Goal: Task Accomplishment & Management: Complete application form

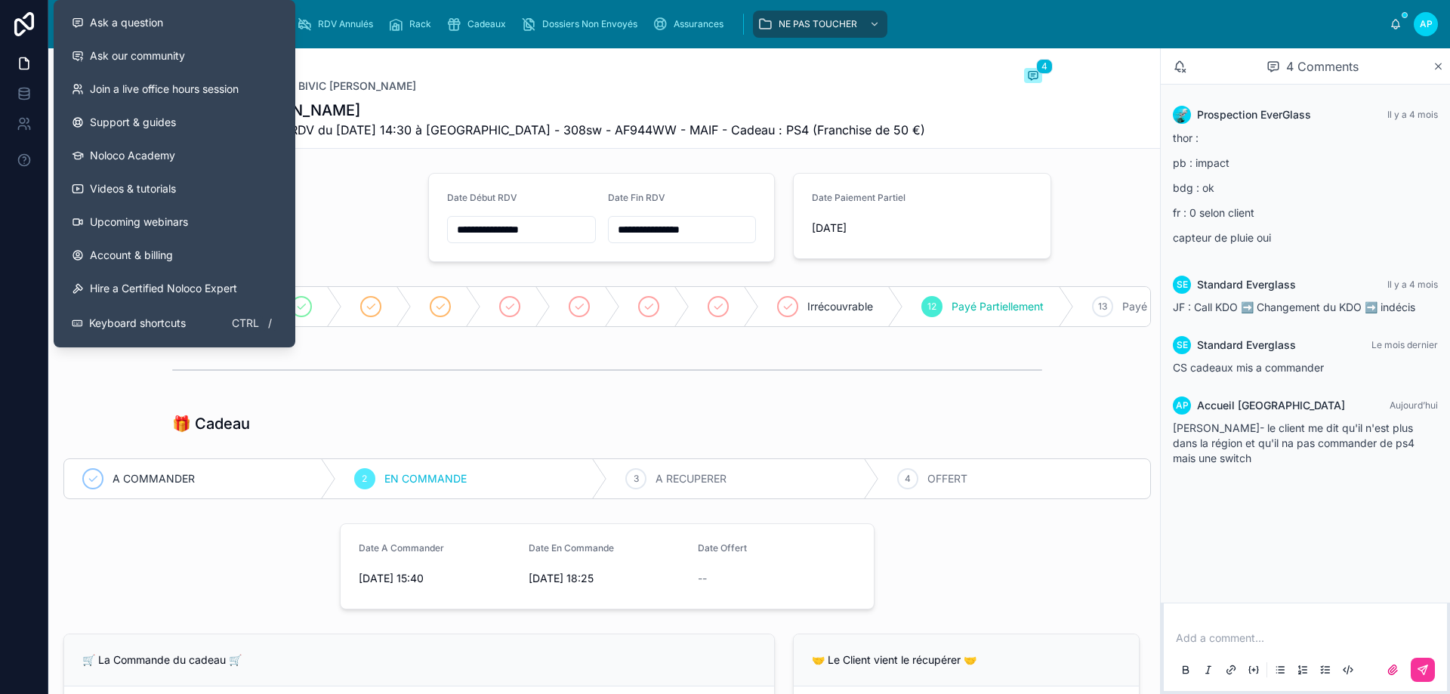
scroll to position [982, 0]
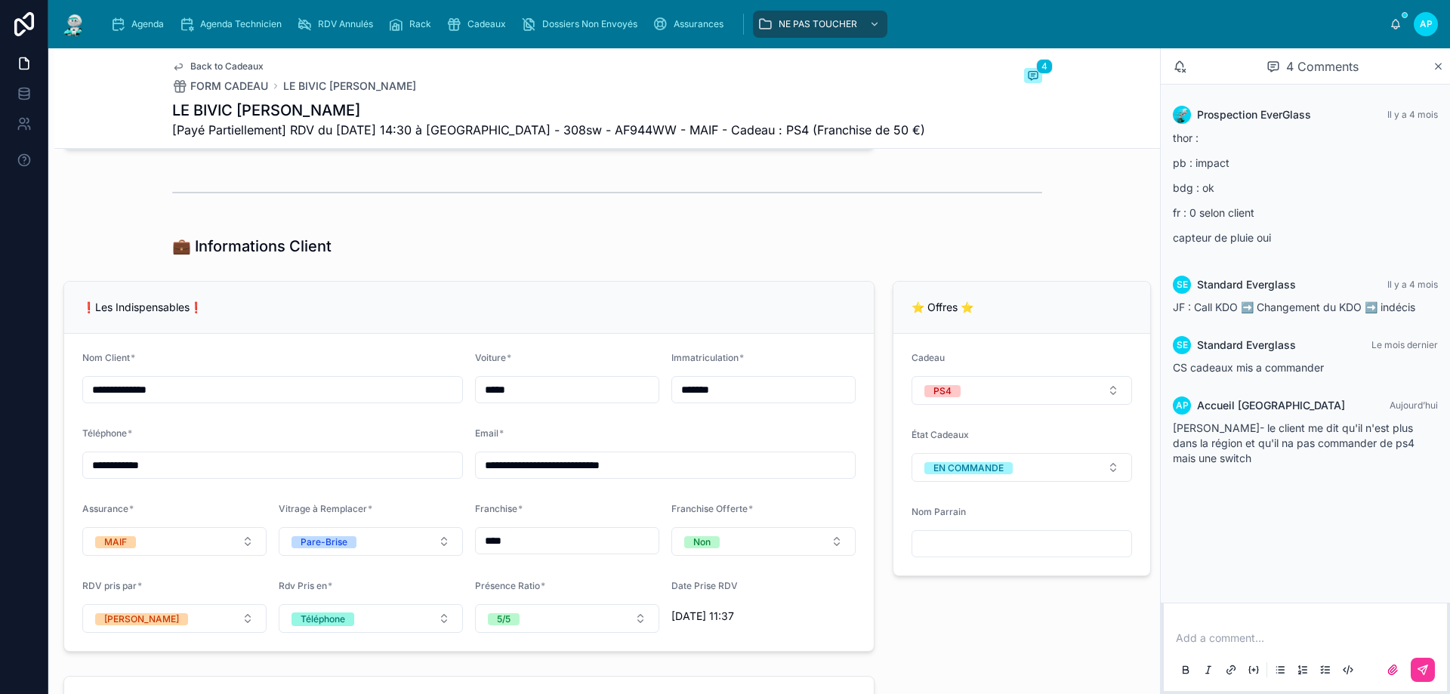
click at [152, 22] on span "Agenda" at bounding box center [147, 24] width 32 height 12
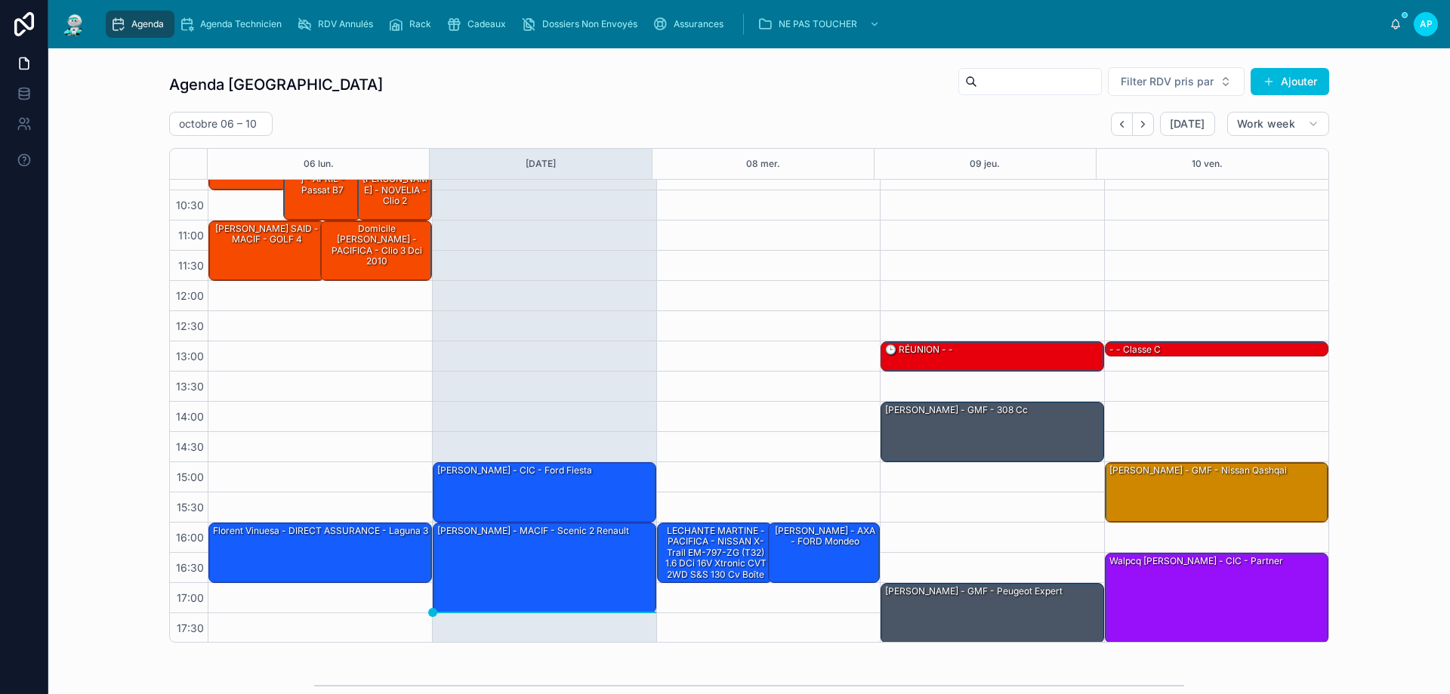
scroll to position [82, 0]
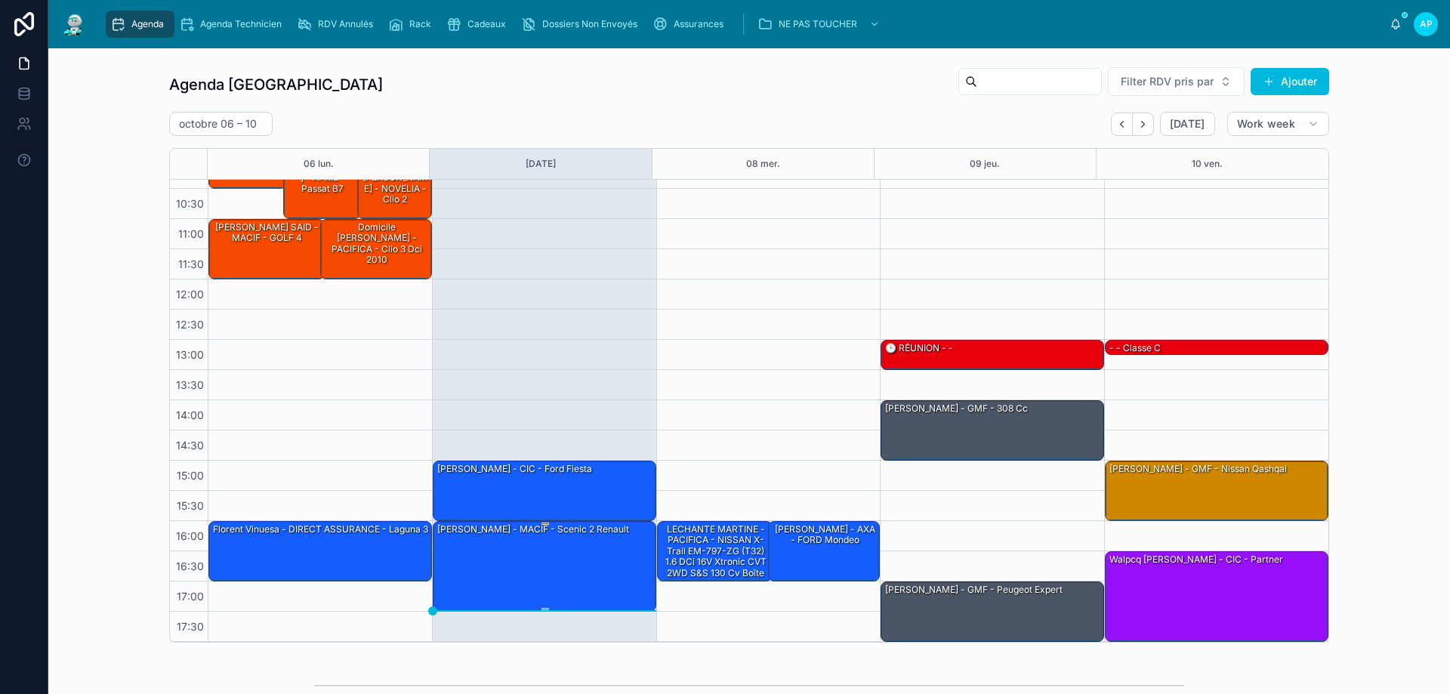
click at [579, 559] on div "CHARLES EDOUARD Karine - MACIF - scenic 2 renault" at bounding box center [545, 566] width 219 height 88
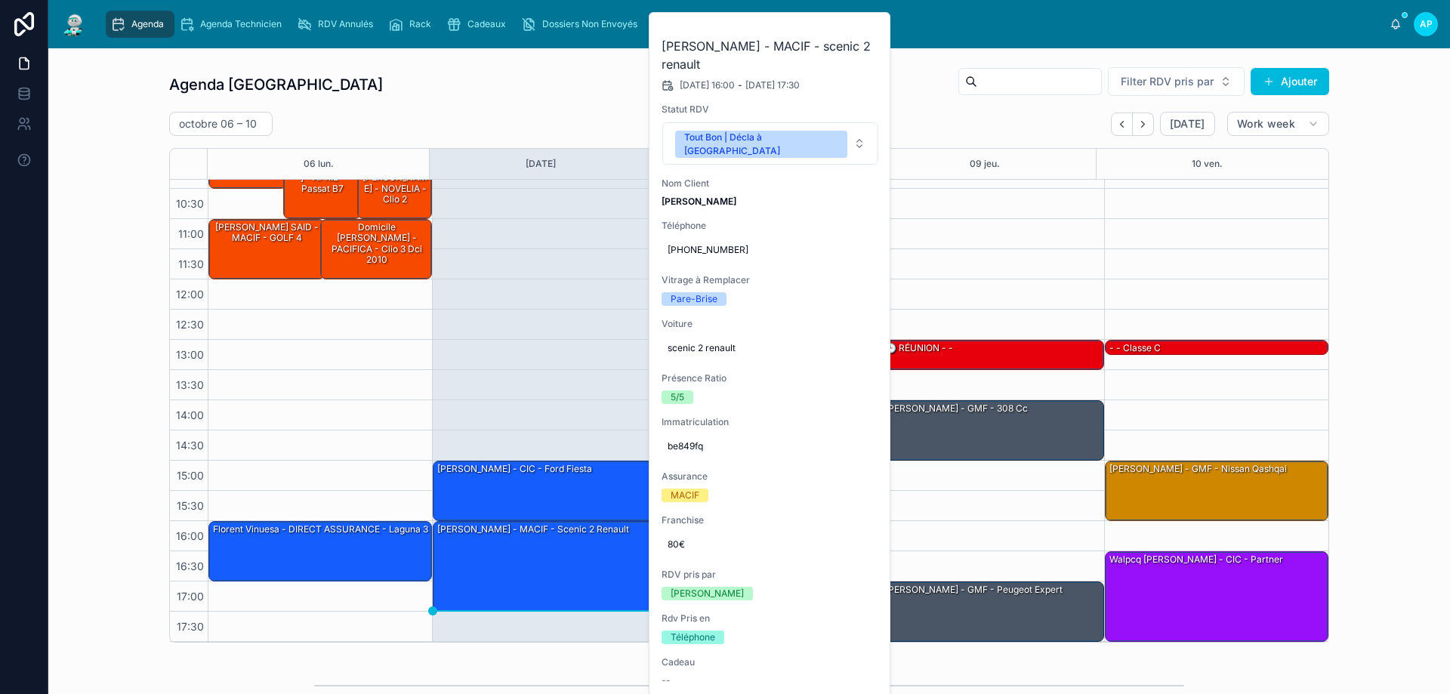
click at [0, 0] on button at bounding box center [0, 0] width 0 height 0
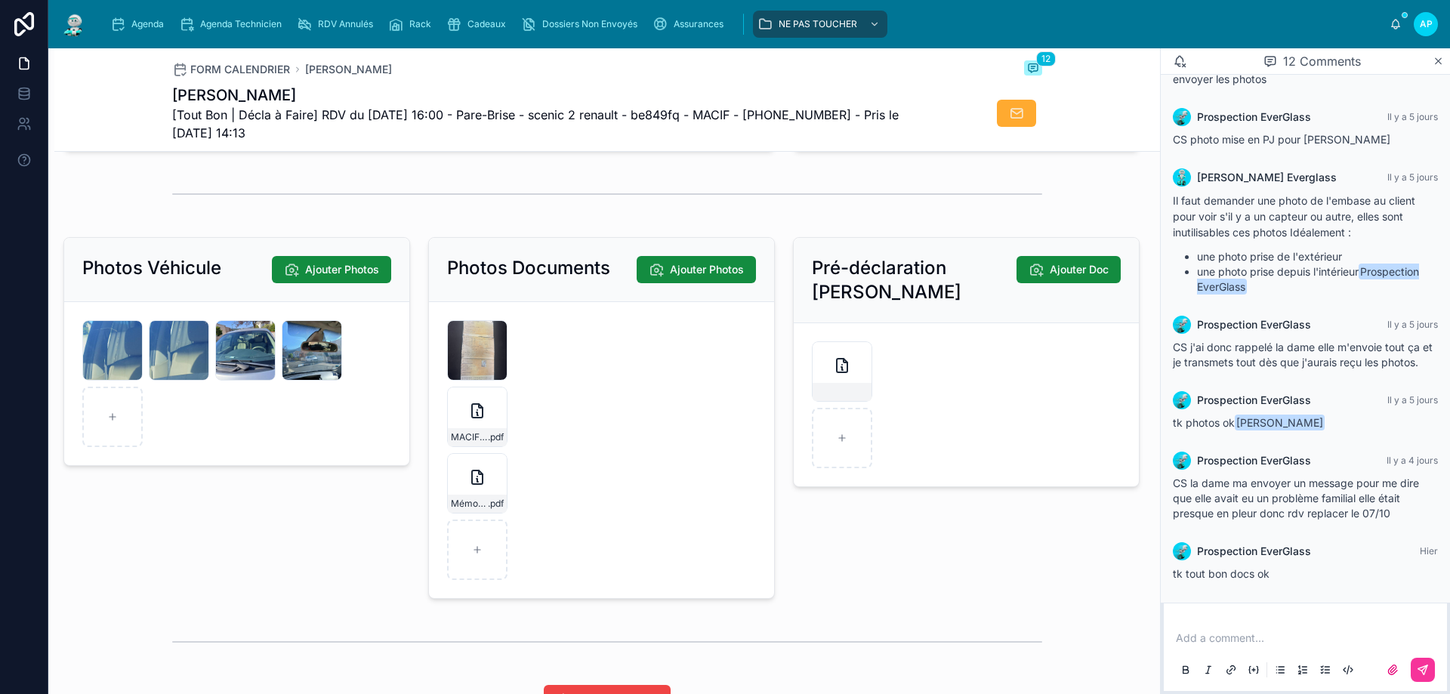
scroll to position [2040, 0]
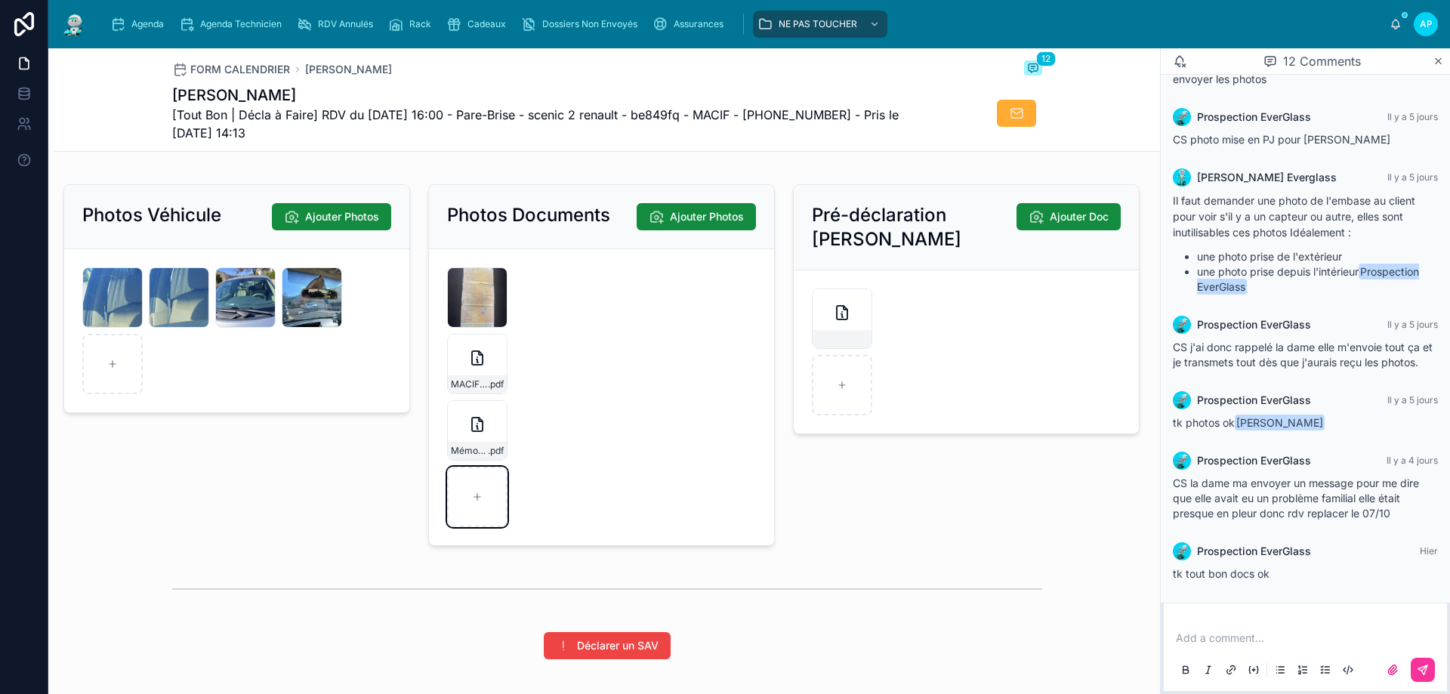
click at [462, 496] on div at bounding box center [477, 497] width 60 height 60
type input "**********"
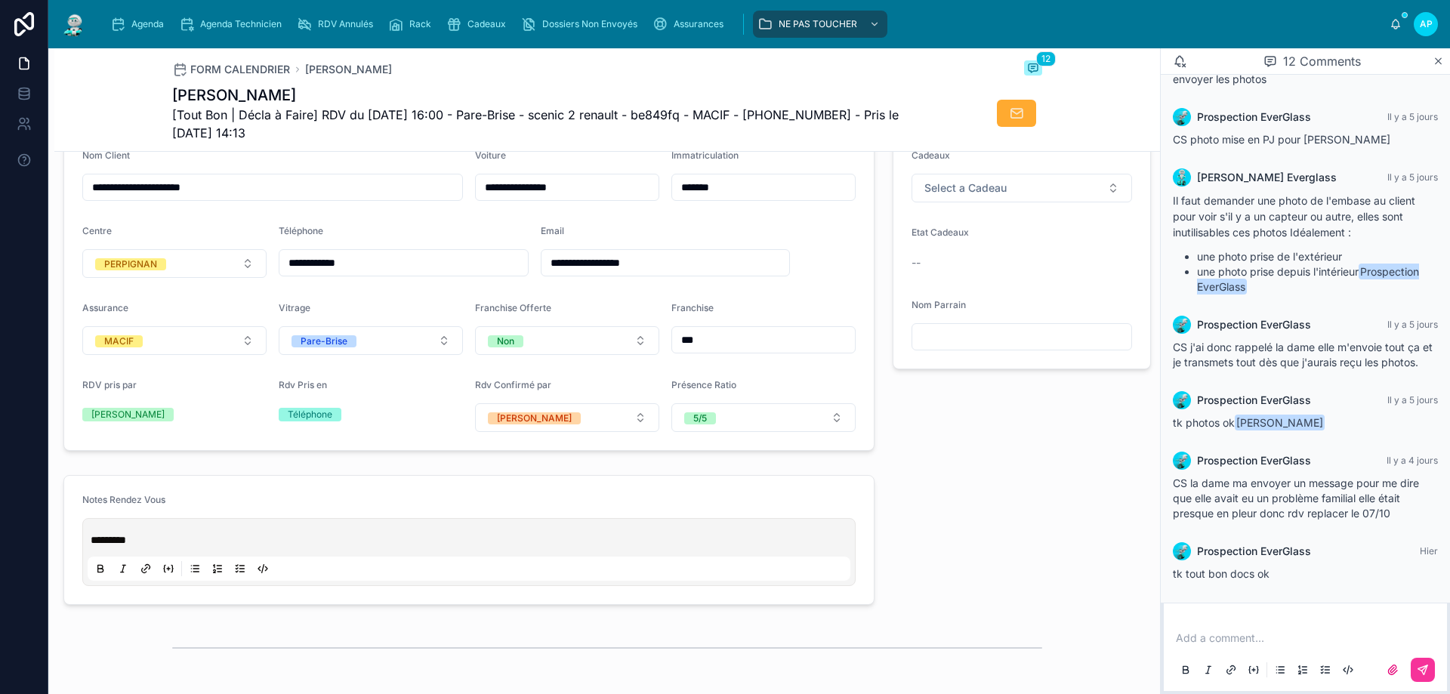
scroll to position [302, 0]
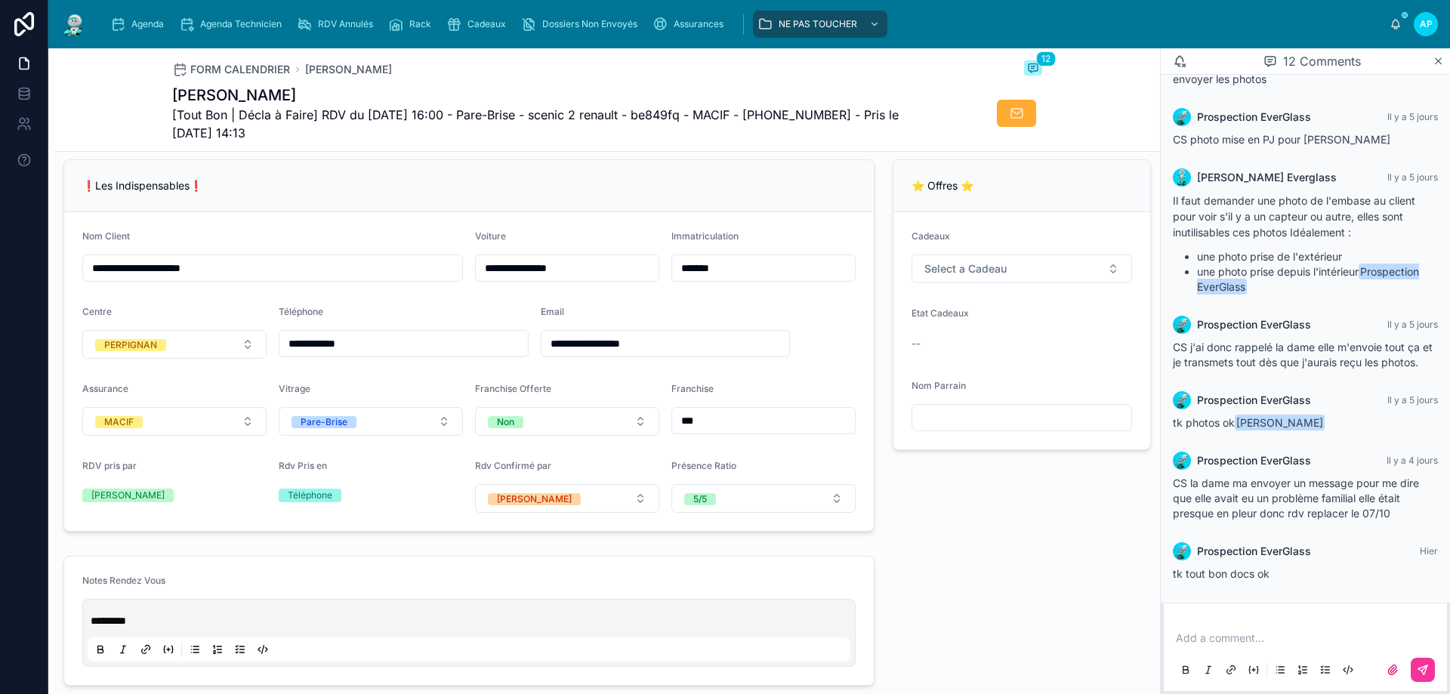
click at [953, 276] on span "Select a Cadeau" at bounding box center [966, 268] width 82 height 15
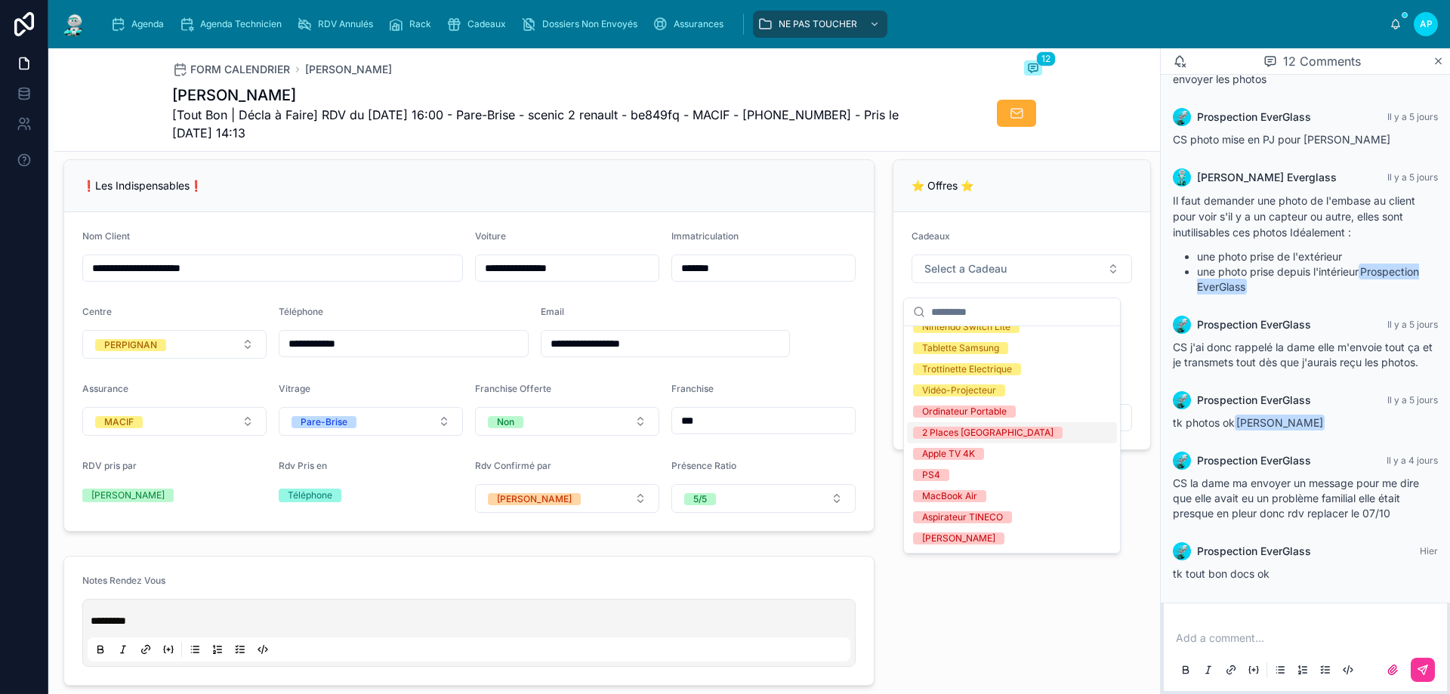
scroll to position [227, 0]
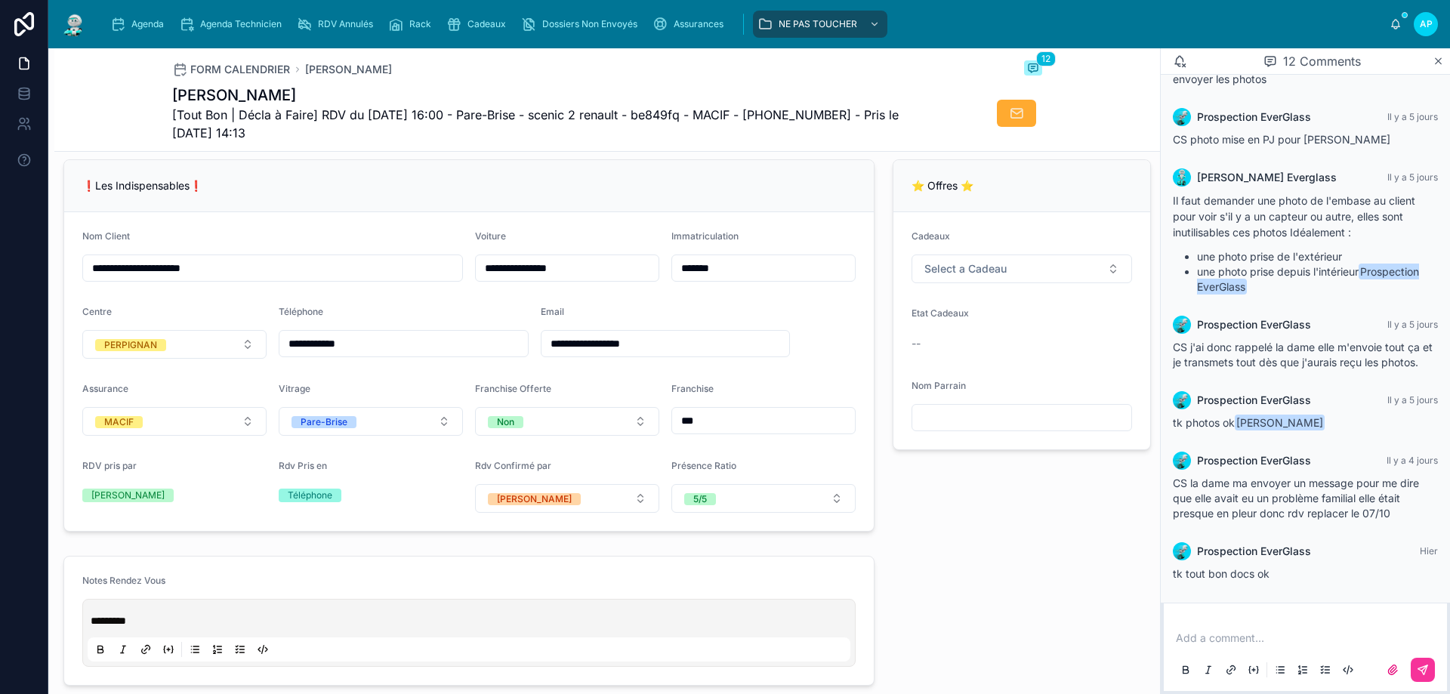
click at [985, 263] on div "Cadeaux Select a Cadeau" at bounding box center [1022, 256] width 221 height 53
click at [985, 276] on span "Select a Cadeau" at bounding box center [966, 268] width 82 height 15
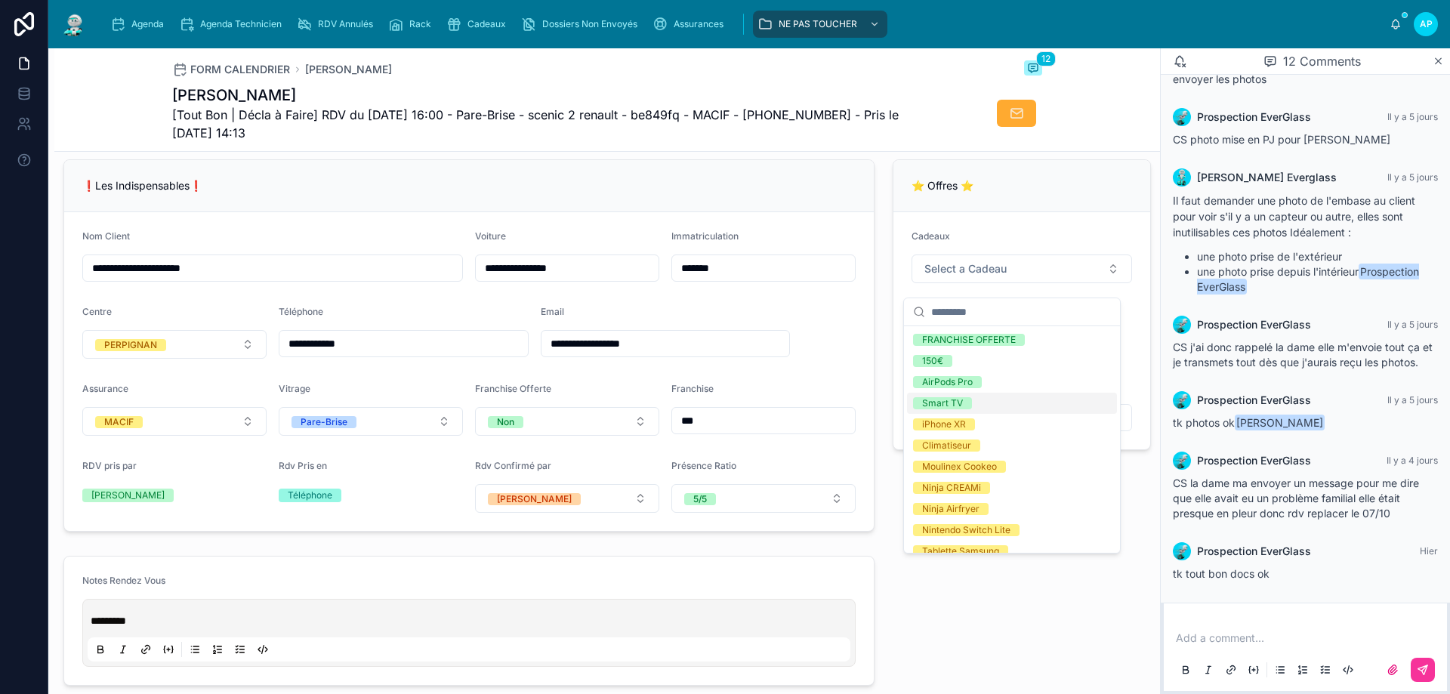
click at [996, 397] on div "Smart TV" at bounding box center [1012, 403] width 210 height 21
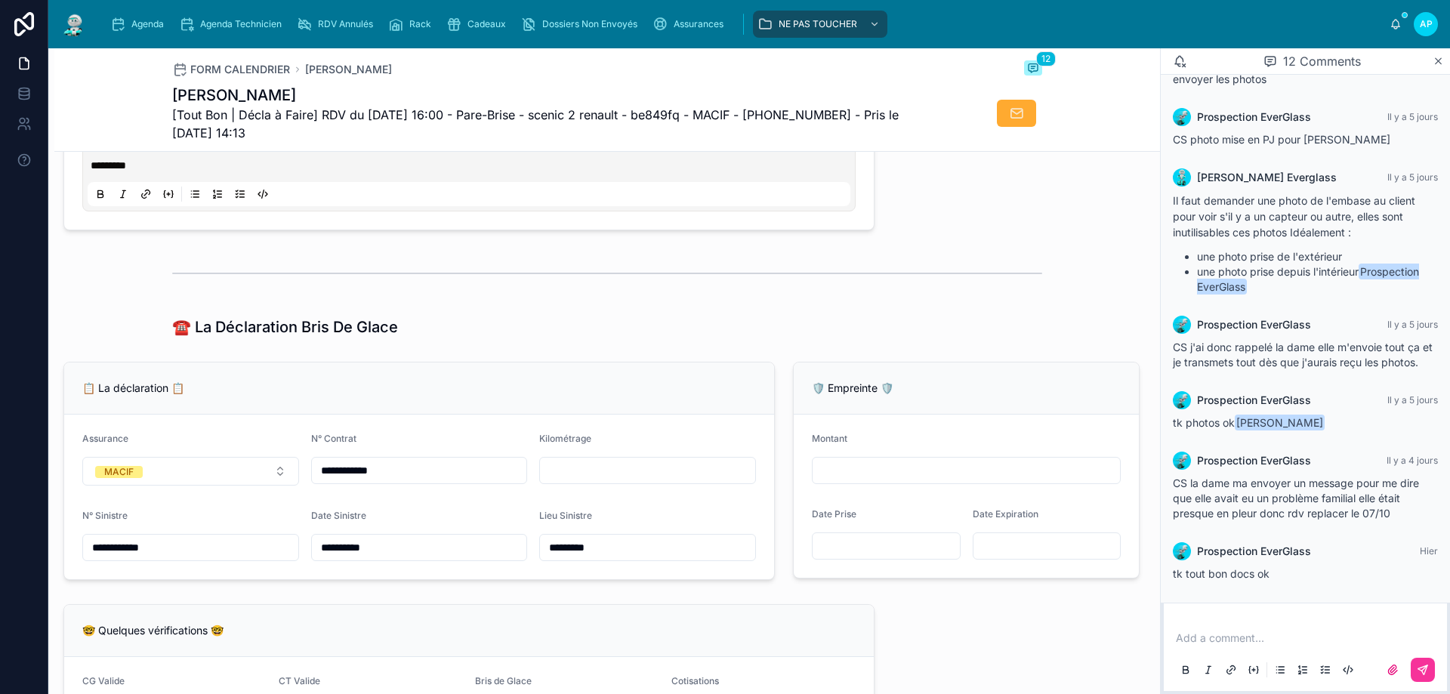
scroll to position [906, 0]
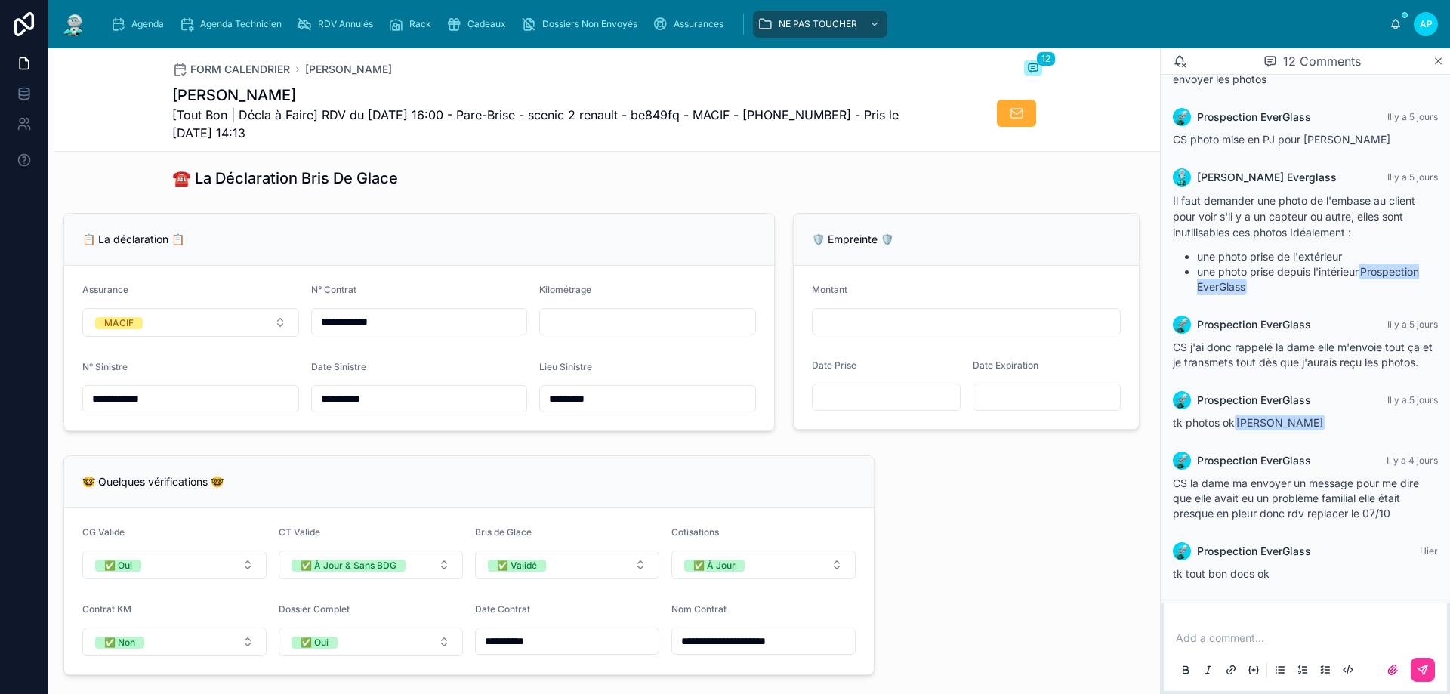
drag, startPoint x: 687, startPoint y: 335, endPoint x: 671, endPoint y: 332, distance: 16.1
click at [687, 332] on input "text" at bounding box center [647, 321] width 215 height 21
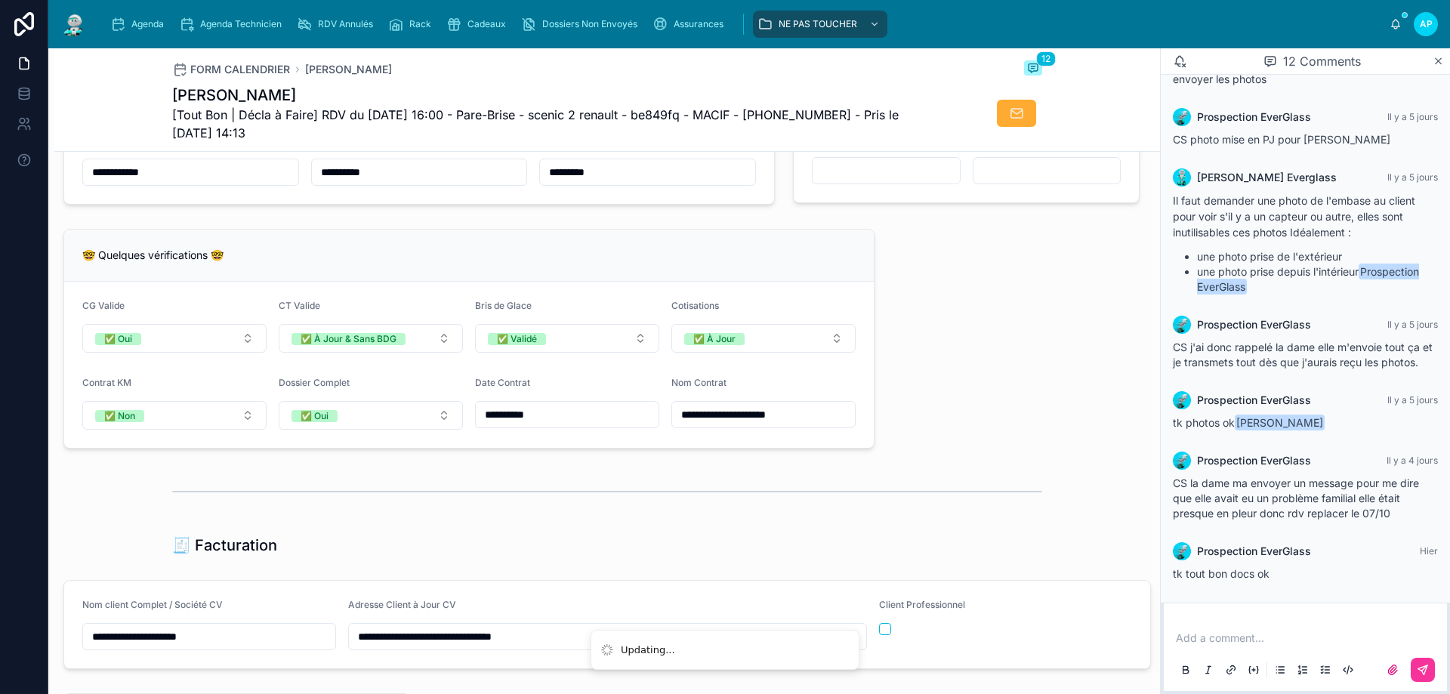
type input "******"
click at [964, 458] on div "**********" at bounding box center [607, 350] width 1106 height 2626
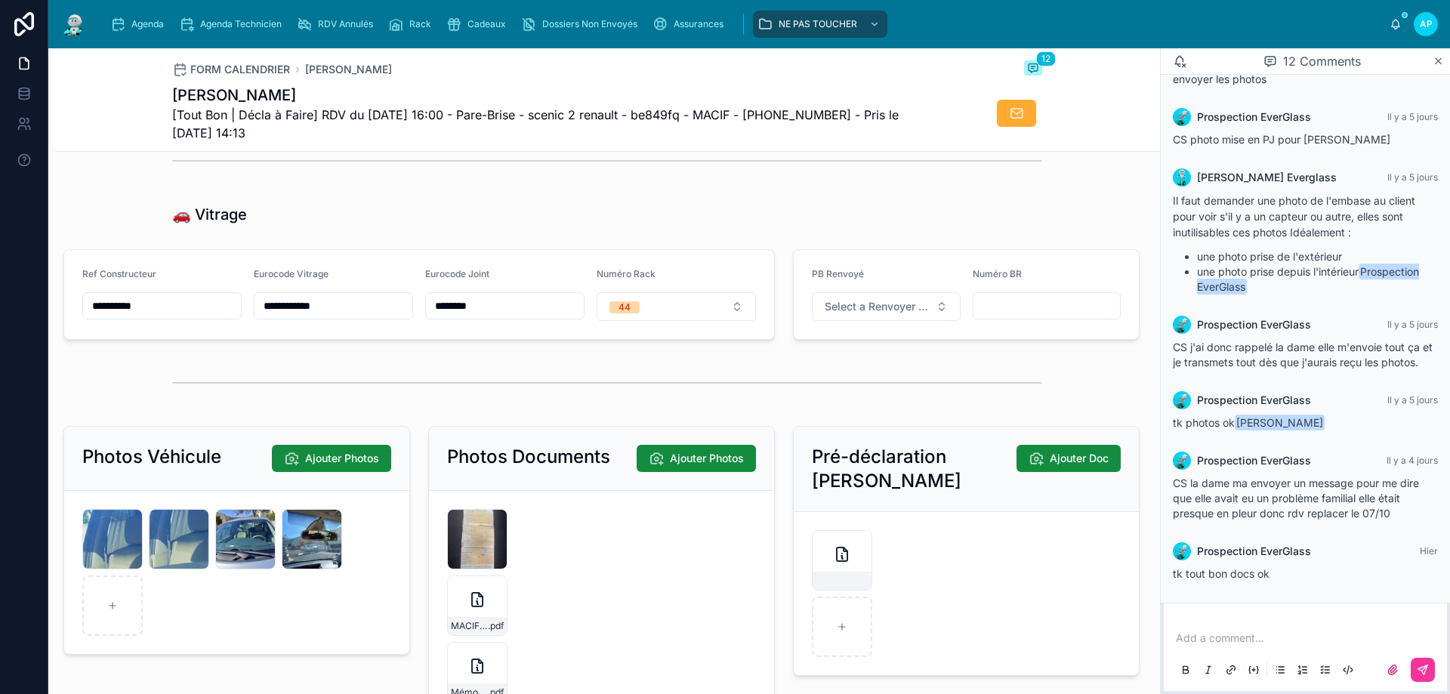
scroll to position [1964, 0]
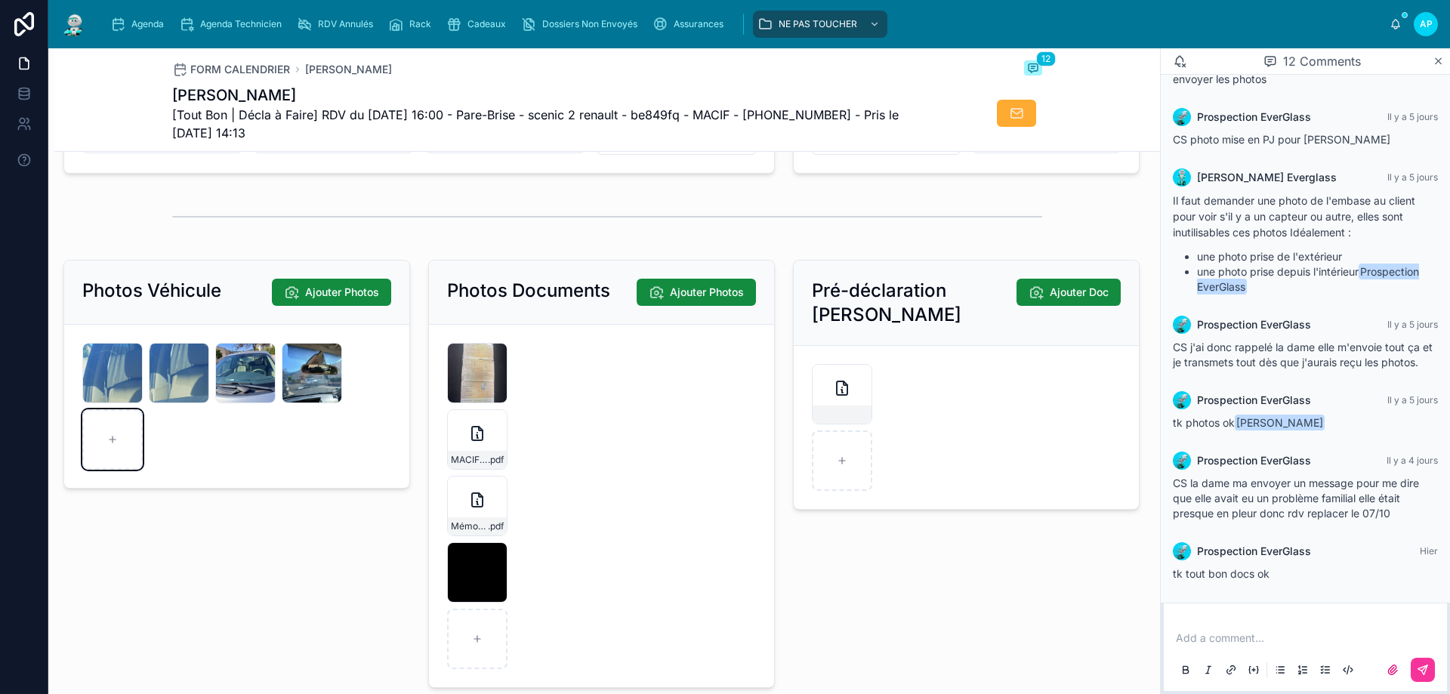
click at [124, 456] on div at bounding box center [112, 439] width 60 height 60
type input "**********"
click at [178, 459] on div at bounding box center [179, 439] width 60 height 60
type input "**********"
click at [264, 456] on div at bounding box center [245, 439] width 60 height 60
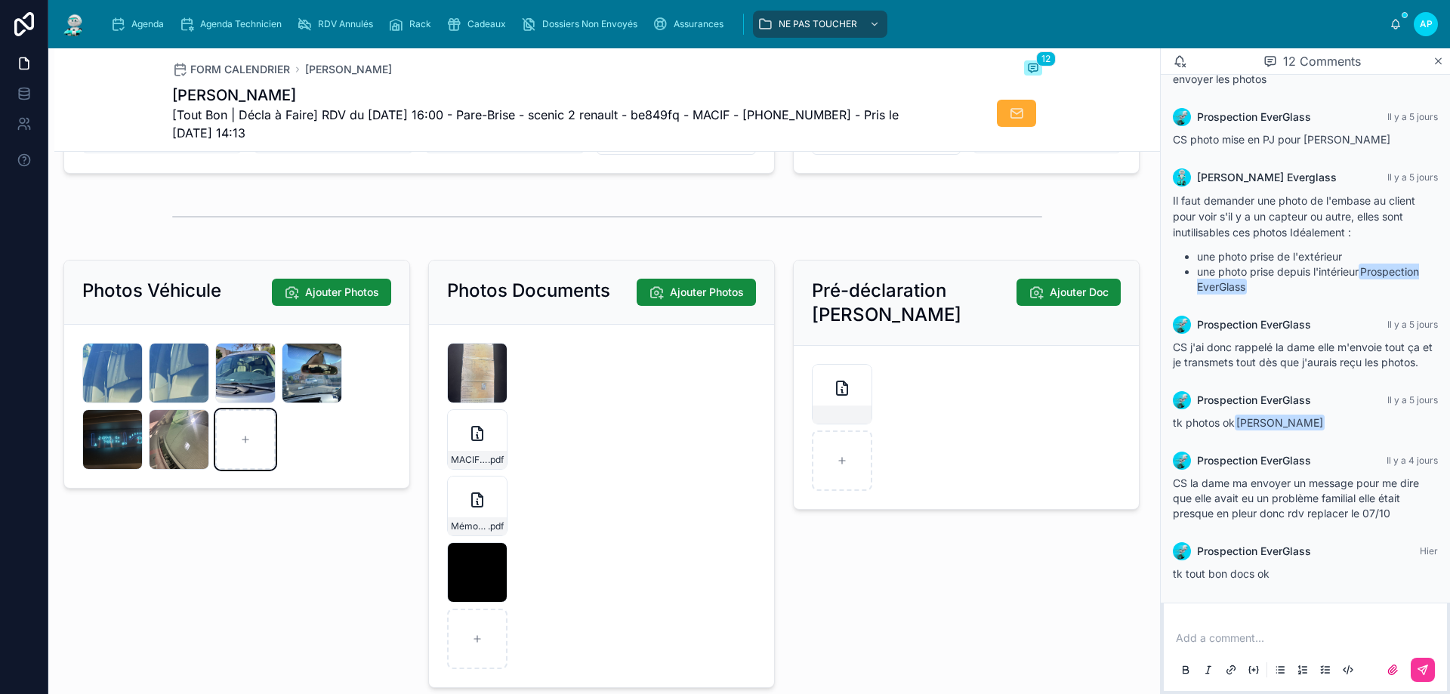
type input "**********"
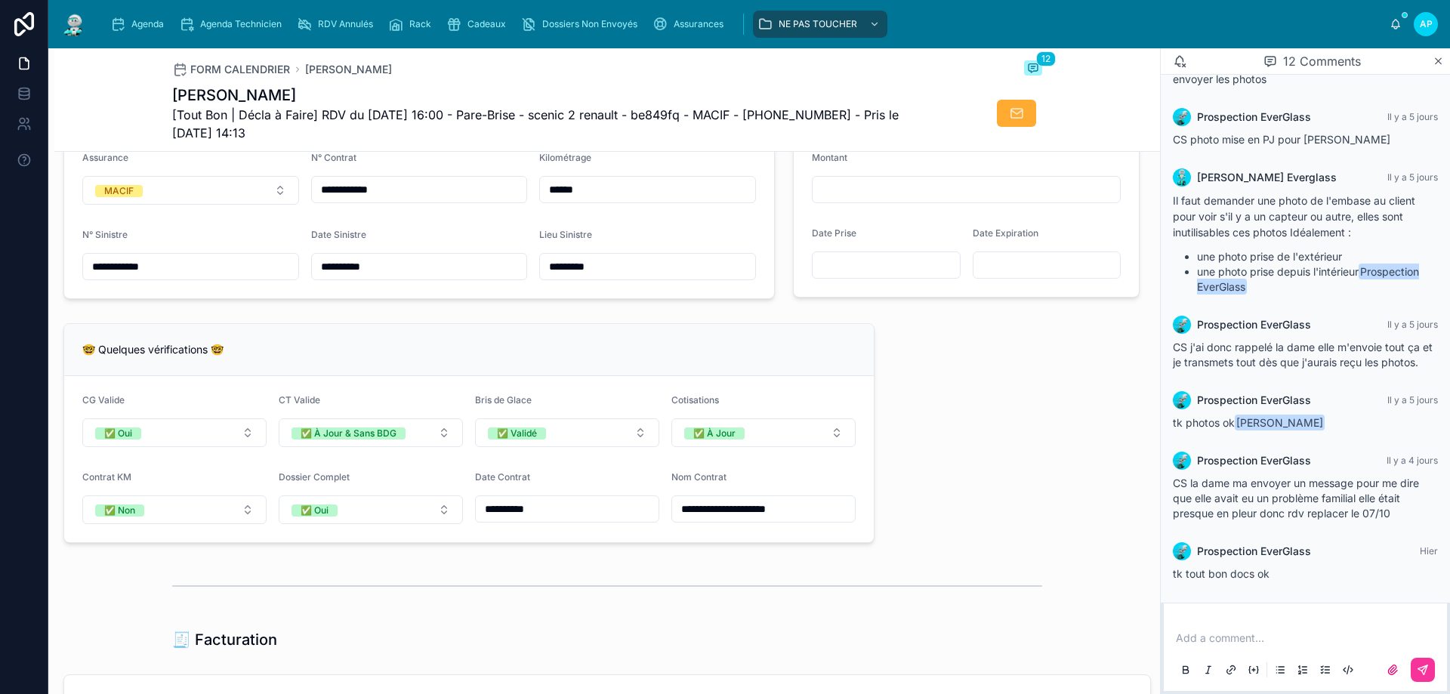
scroll to position [906, 0]
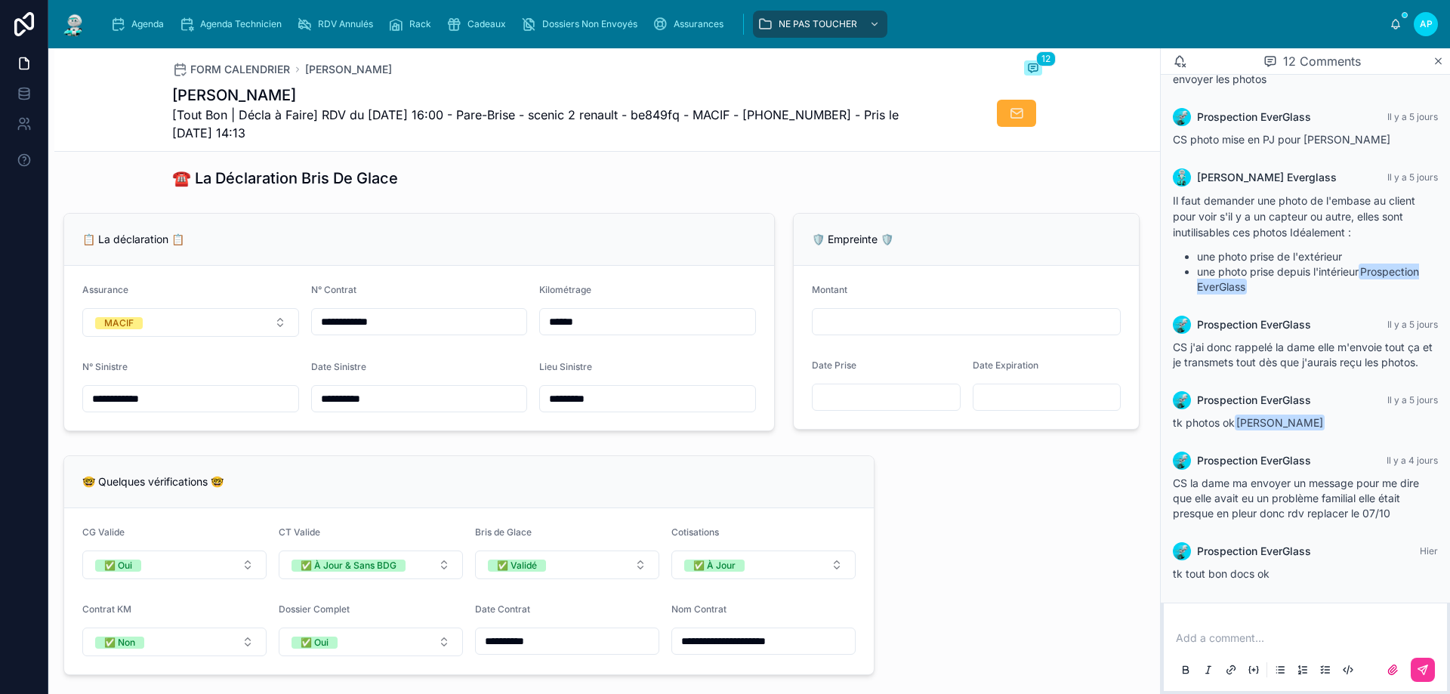
click at [152, 20] on span "Agenda" at bounding box center [147, 24] width 32 height 12
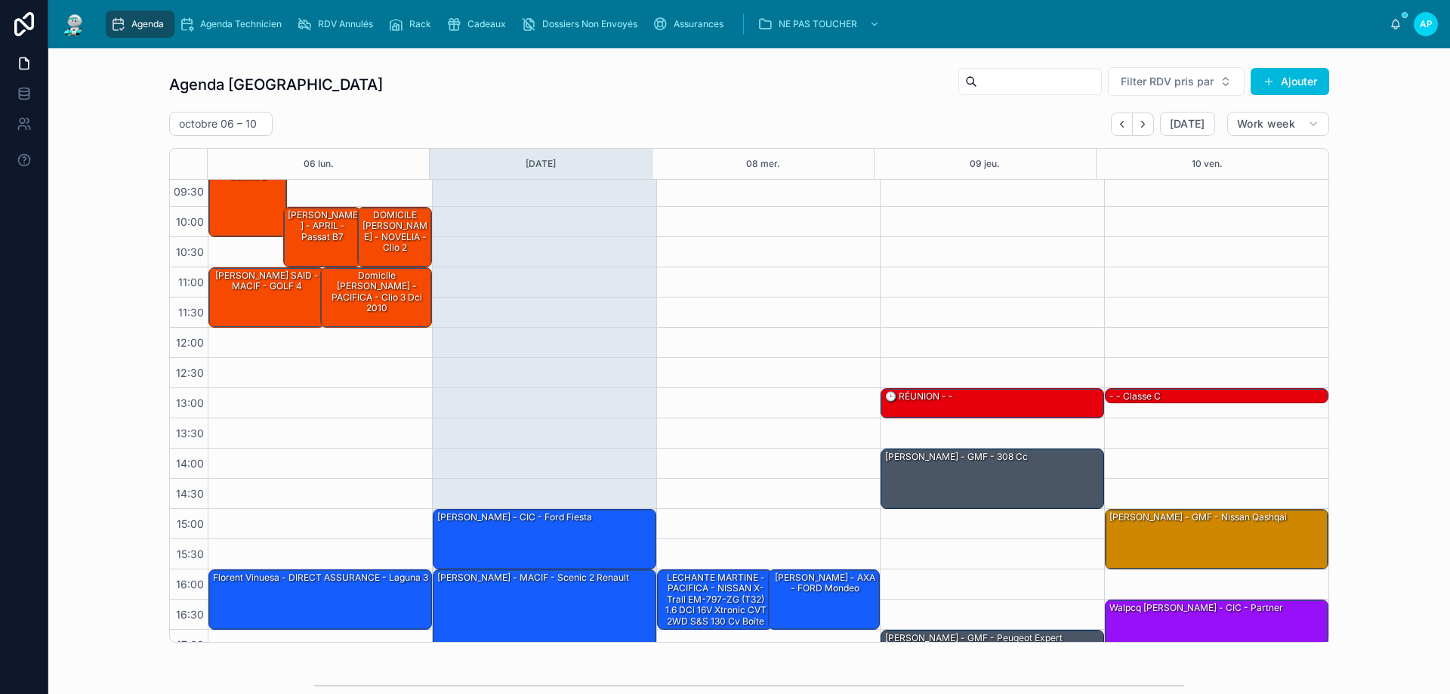
scroll to position [82, 0]
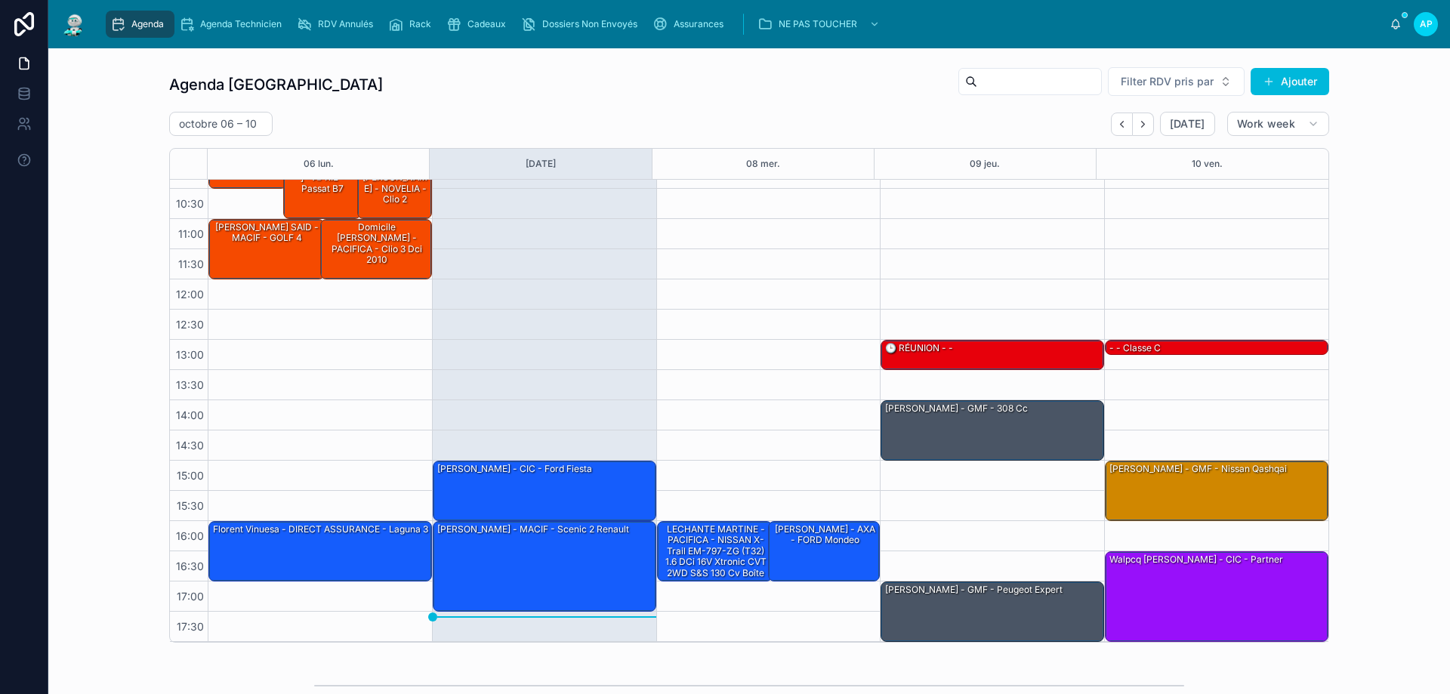
click at [326, 16] on div "RDV Annulés" at bounding box center [338, 24] width 82 height 24
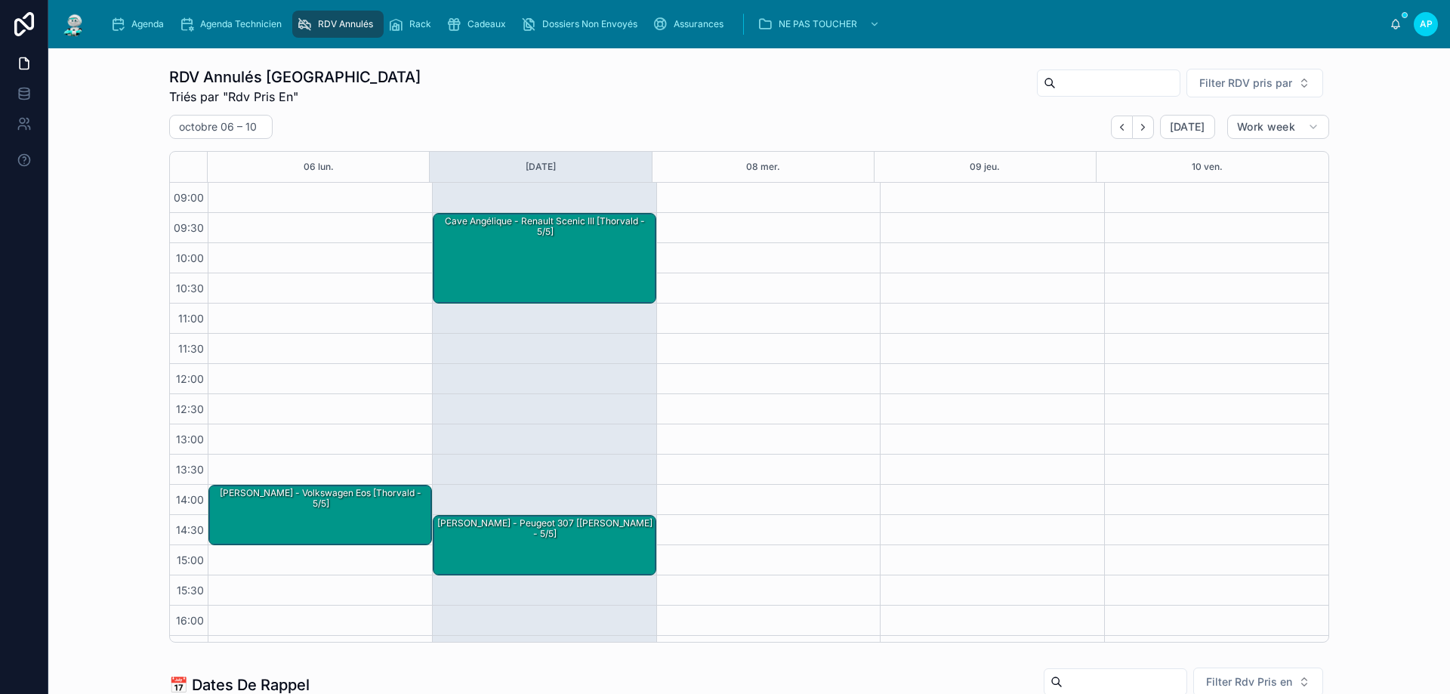
click at [137, 20] on span "Agenda" at bounding box center [147, 24] width 32 height 12
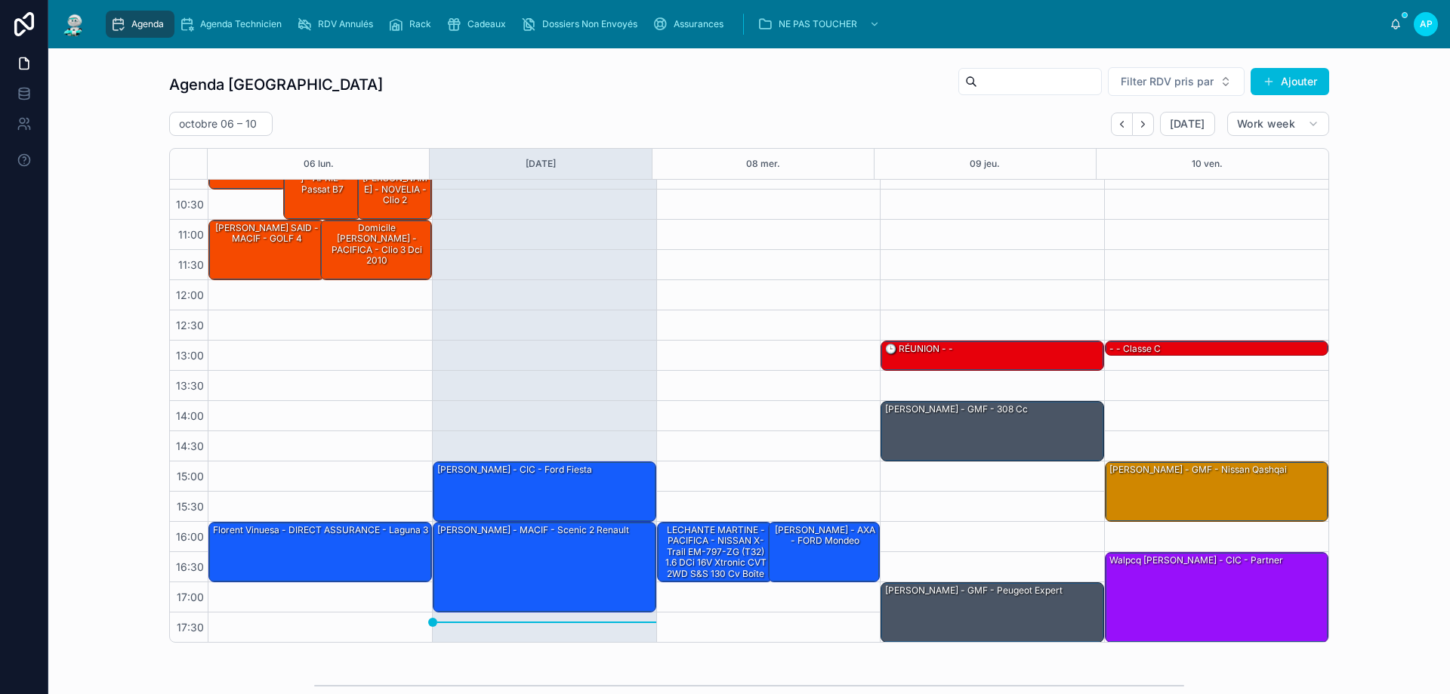
scroll to position [82, 0]
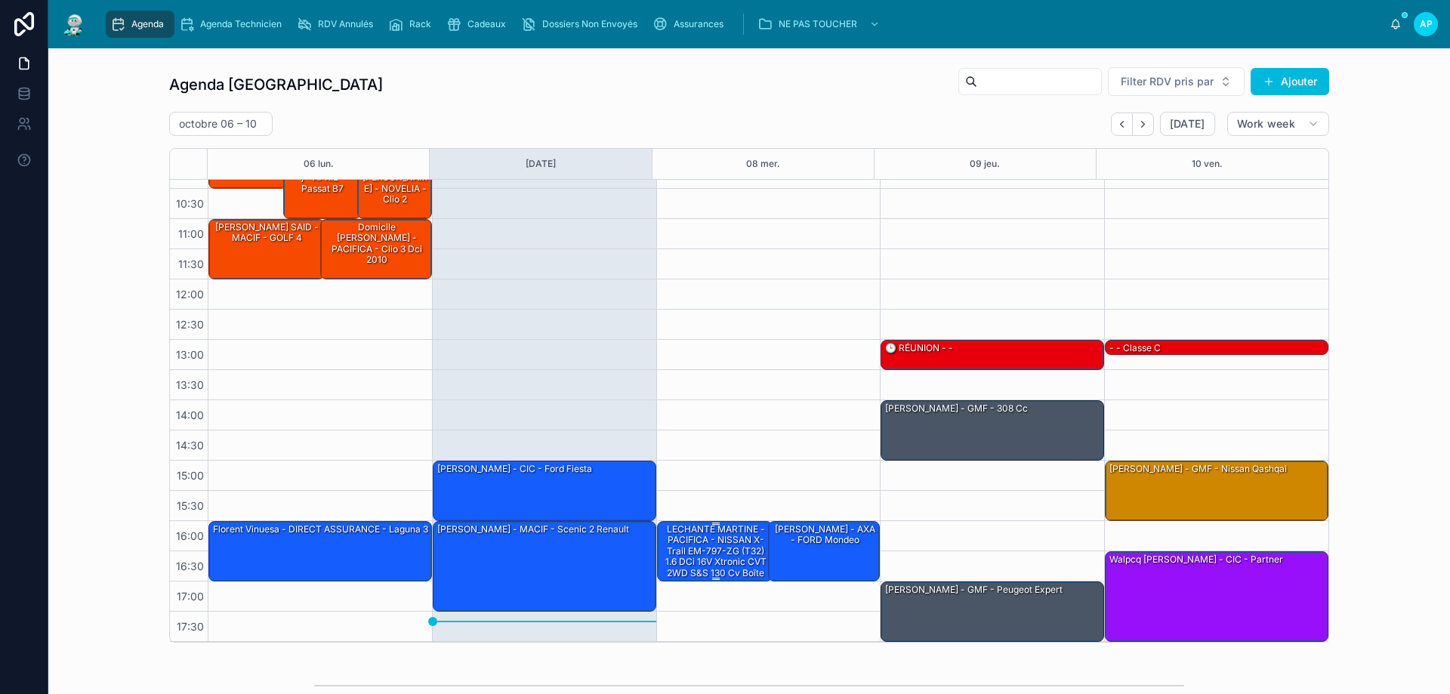
click at [701, 536] on div "LECHANTE MARTINE - PACIFICA - NISSAN X-Trail EM-797-ZG (T32) 1.6 dCi 16V Xtroni…" at bounding box center [716, 557] width 112 height 68
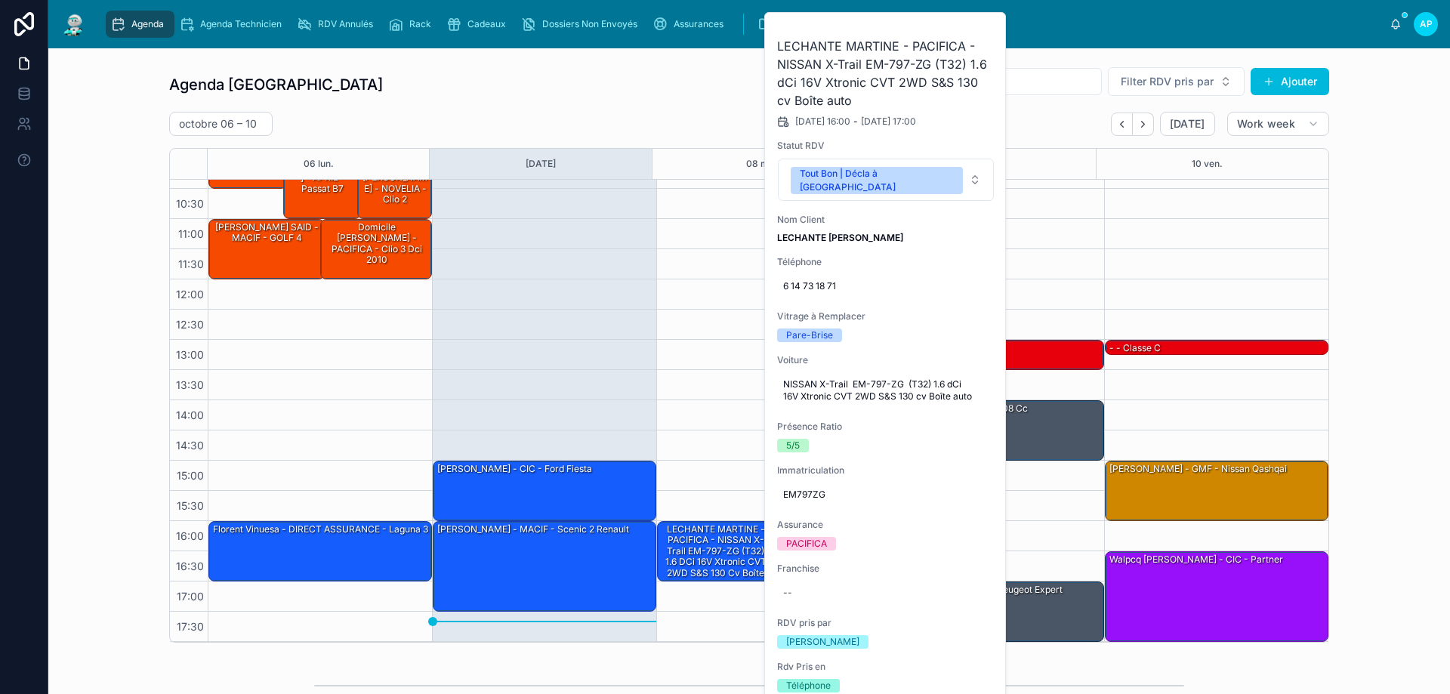
click at [717, 468] on div "16:00 – 17:00 LECHANTE MARTINE - PACIFICA - NISSAN X-Trail EM-797-ZG (T32) 1.6 …" at bounding box center [768, 370] width 224 height 544
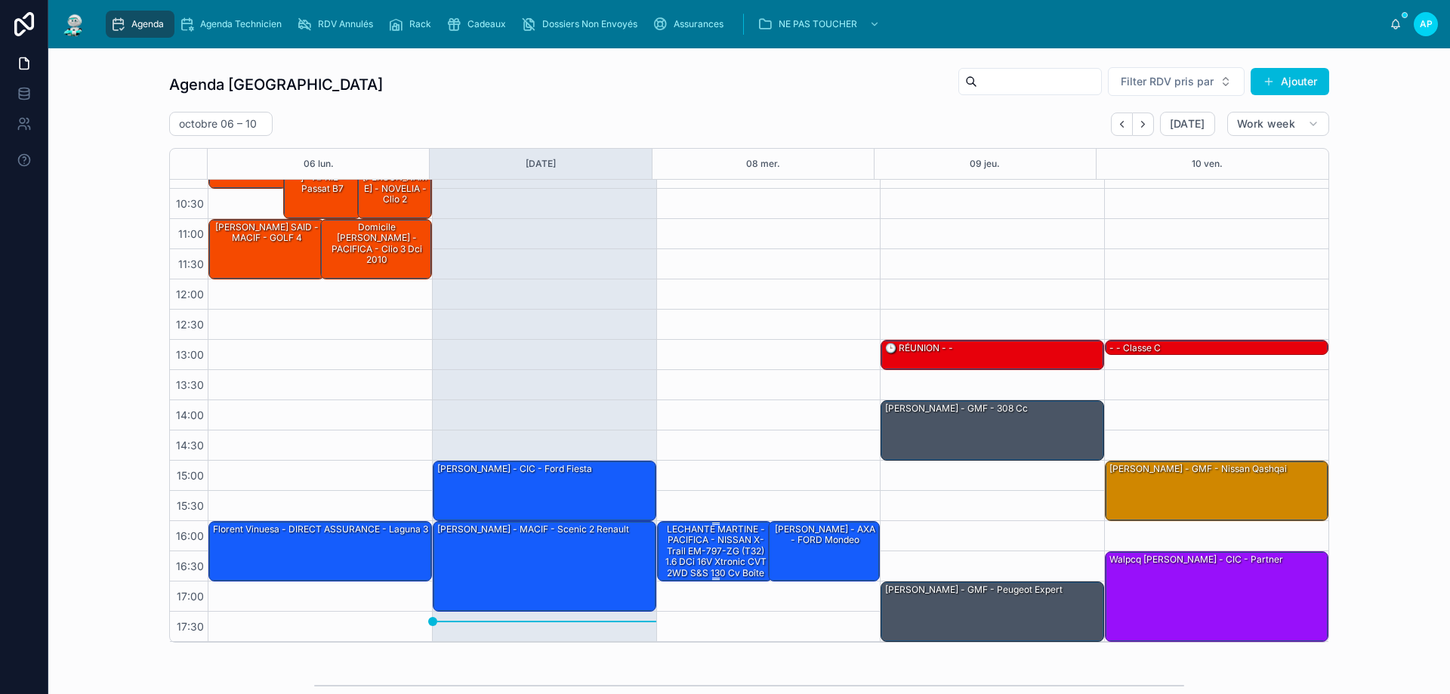
click at [710, 539] on div "LECHANTE MARTINE - PACIFICA - NISSAN X-Trail EM-797-ZG (T32) 1.6 dCi 16V Xtroni…" at bounding box center [716, 557] width 112 height 68
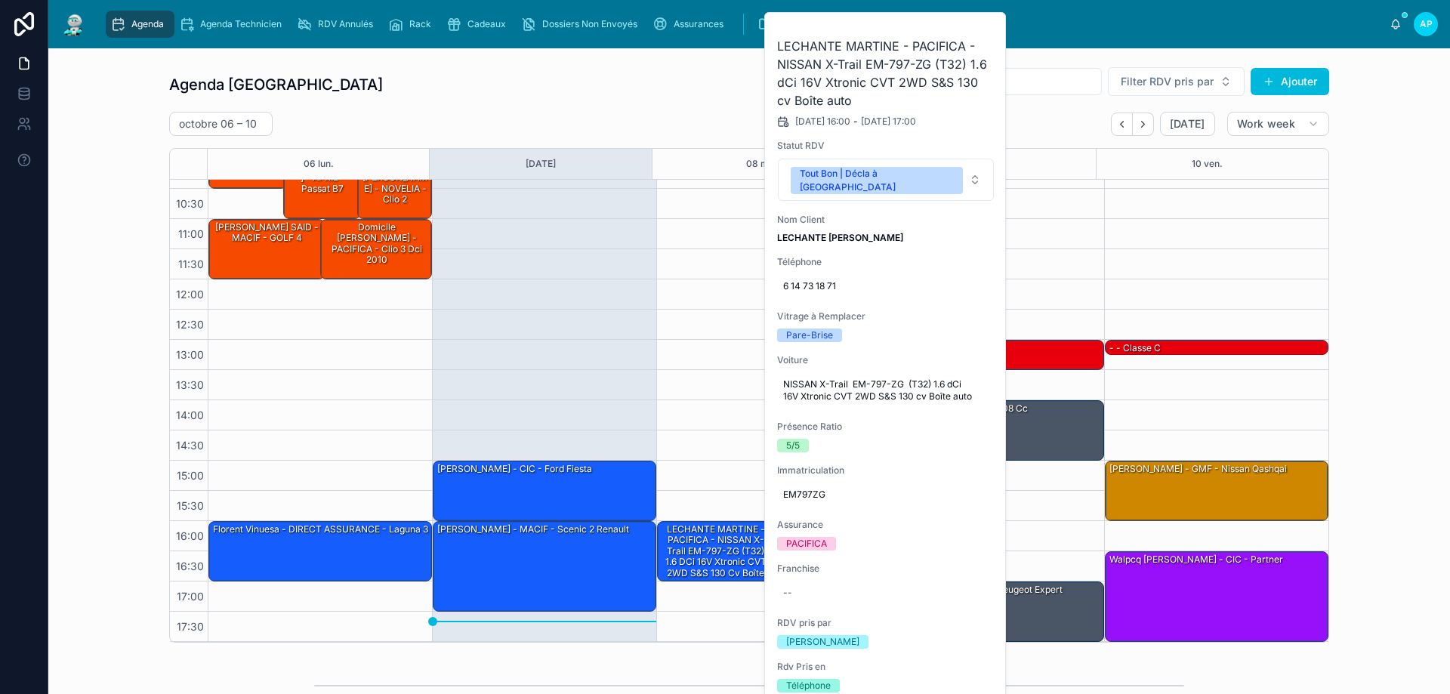
click at [0, 0] on button at bounding box center [0, 0] width 0 height 0
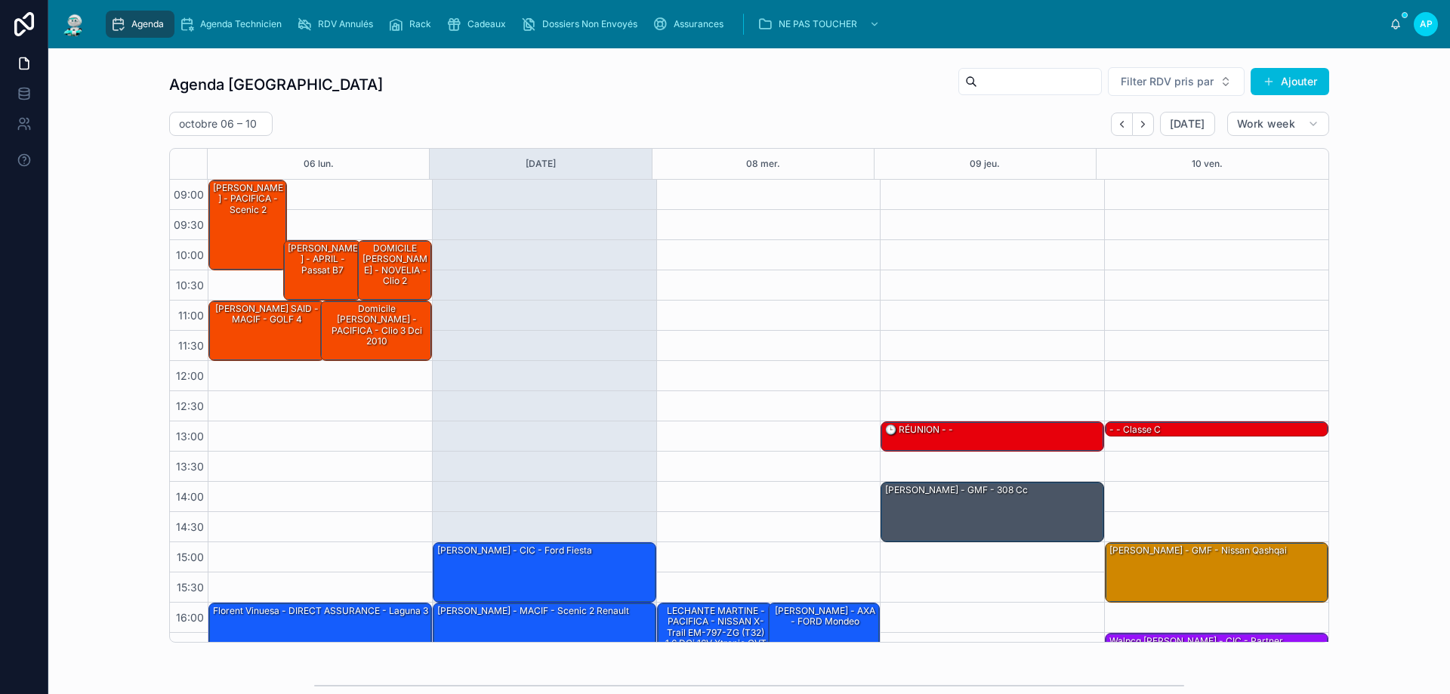
scroll to position [82, 0]
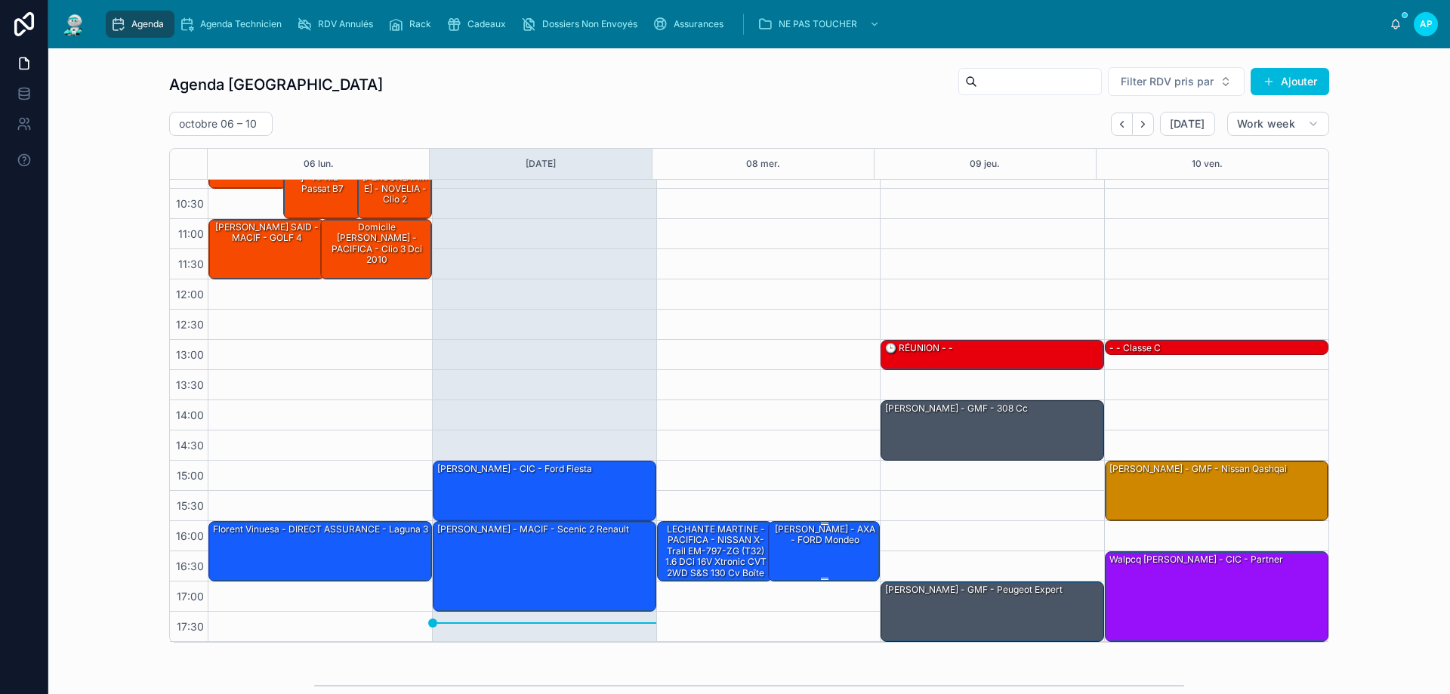
click at [828, 536] on div "Romain - AXA - FORD mondeo" at bounding box center [824, 535] width 107 height 25
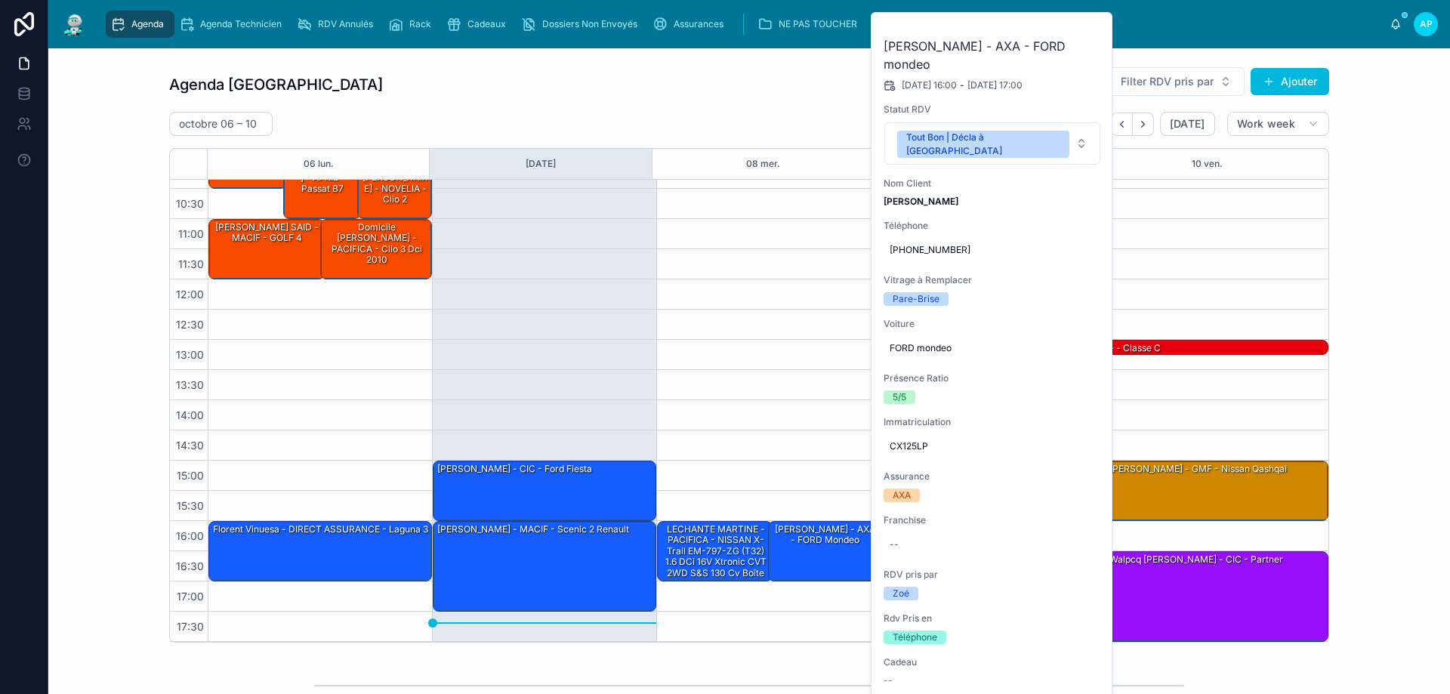
click at [0, 0] on button at bounding box center [0, 0] width 0 height 0
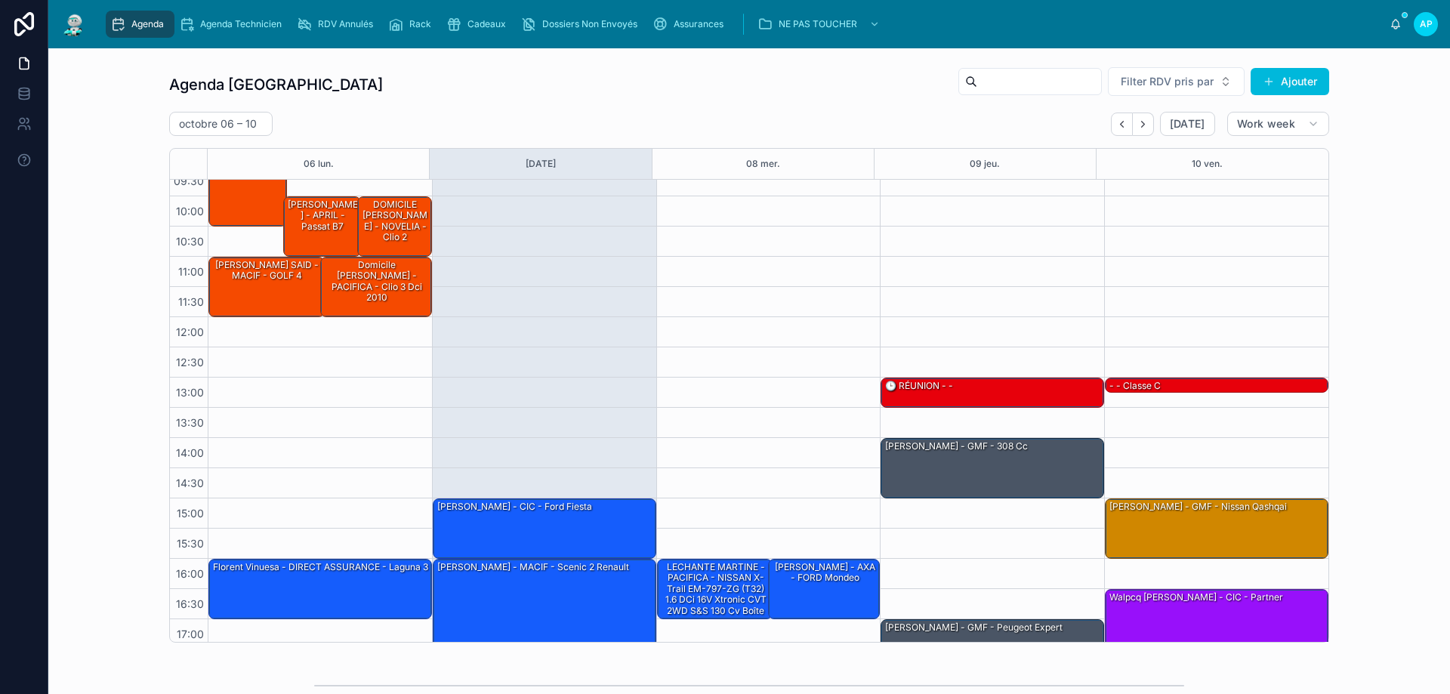
scroll to position [82, 0]
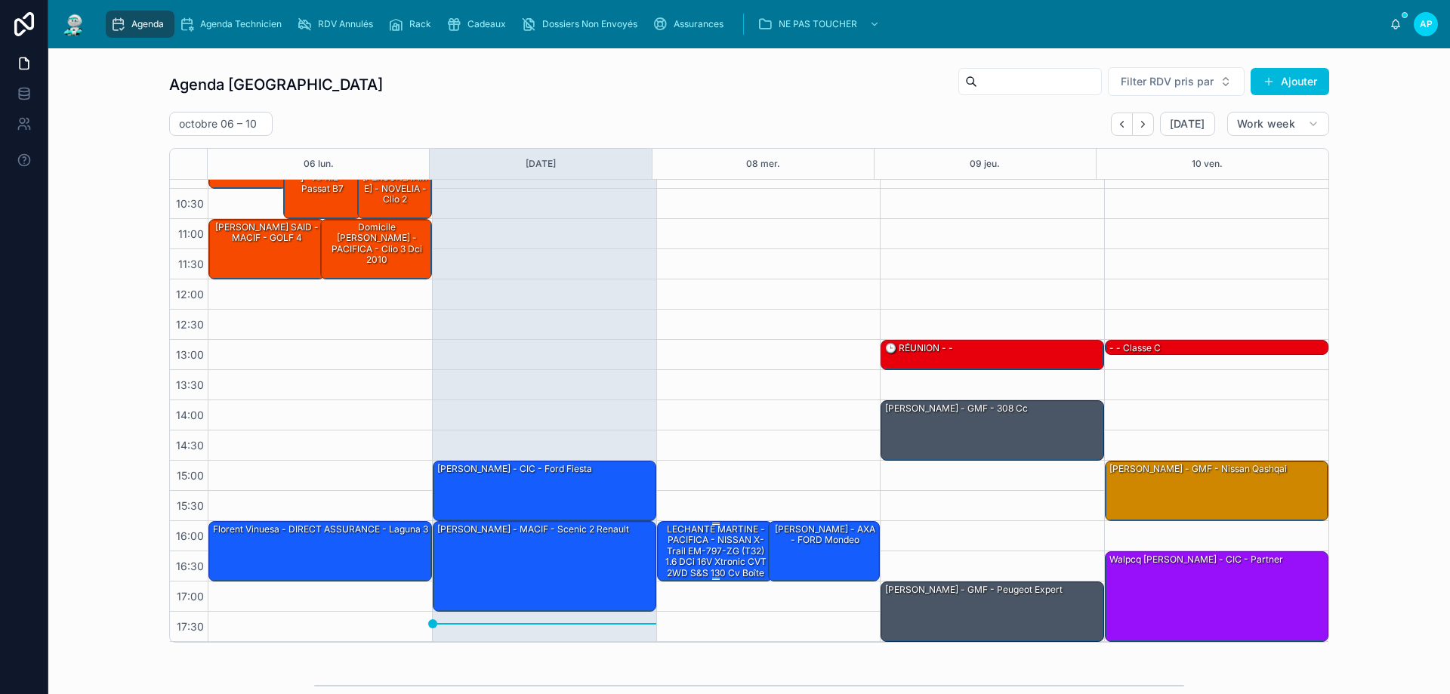
click at [740, 545] on div "LECHANTE MARTINE - PACIFICA - NISSAN X-Trail EM-797-ZG (T32) 1.6 dCi 16V Xtroni…" at bounding box center [716, 557] width 112 height 68
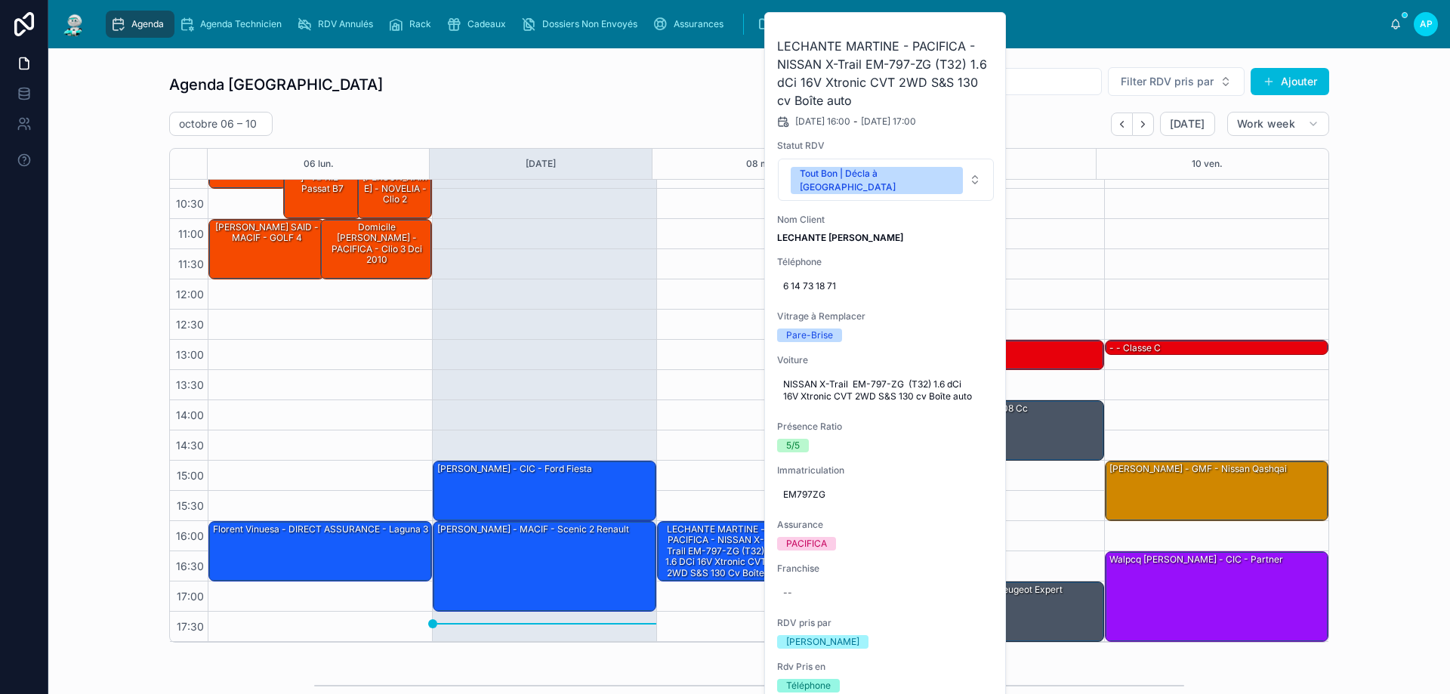
click at [1062, 257] on div "13:00 – 13:30 🕒 RÉUNION - - 14:00 – 15:00 Maucourant Liliana - GMF - 308 cc 17:…" at bounding box center [992, 370] width 224 height 544
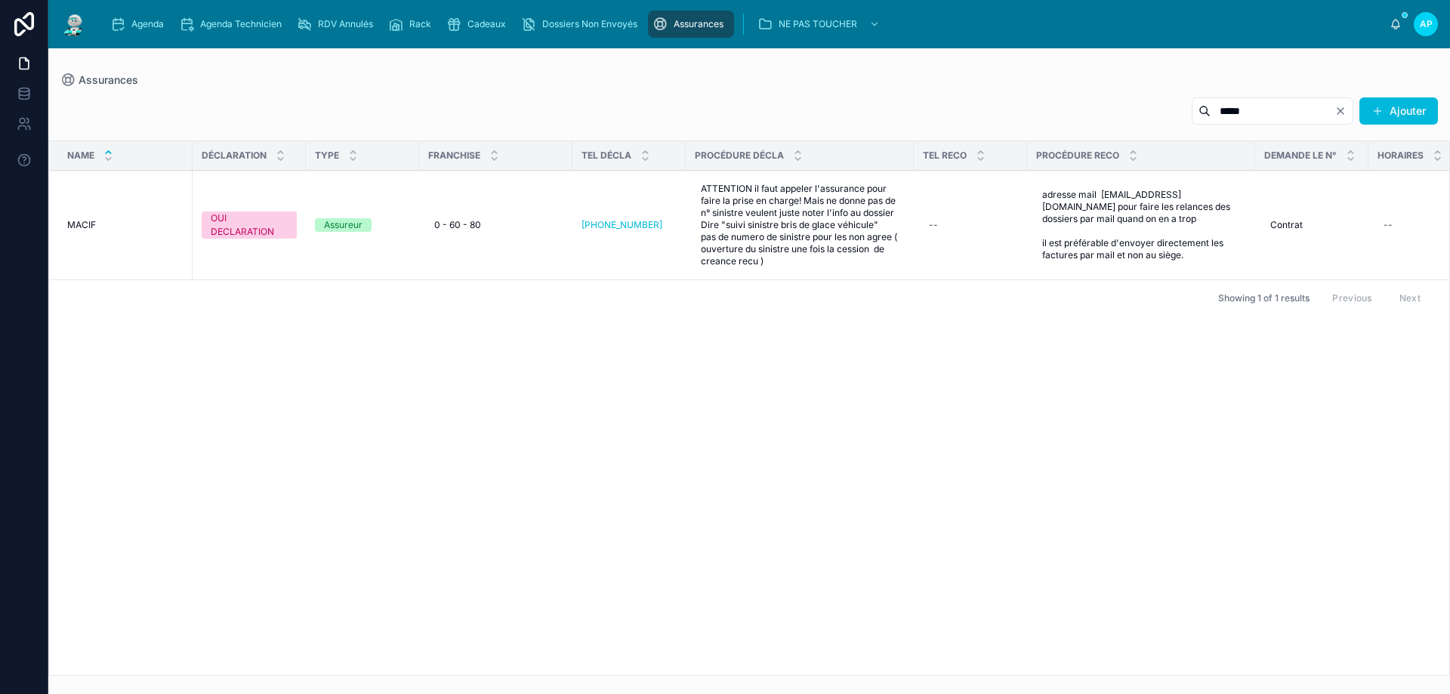
click at [448, 20] on icon "scrollable content" at bounding box center [453, 24] width 15 height 15
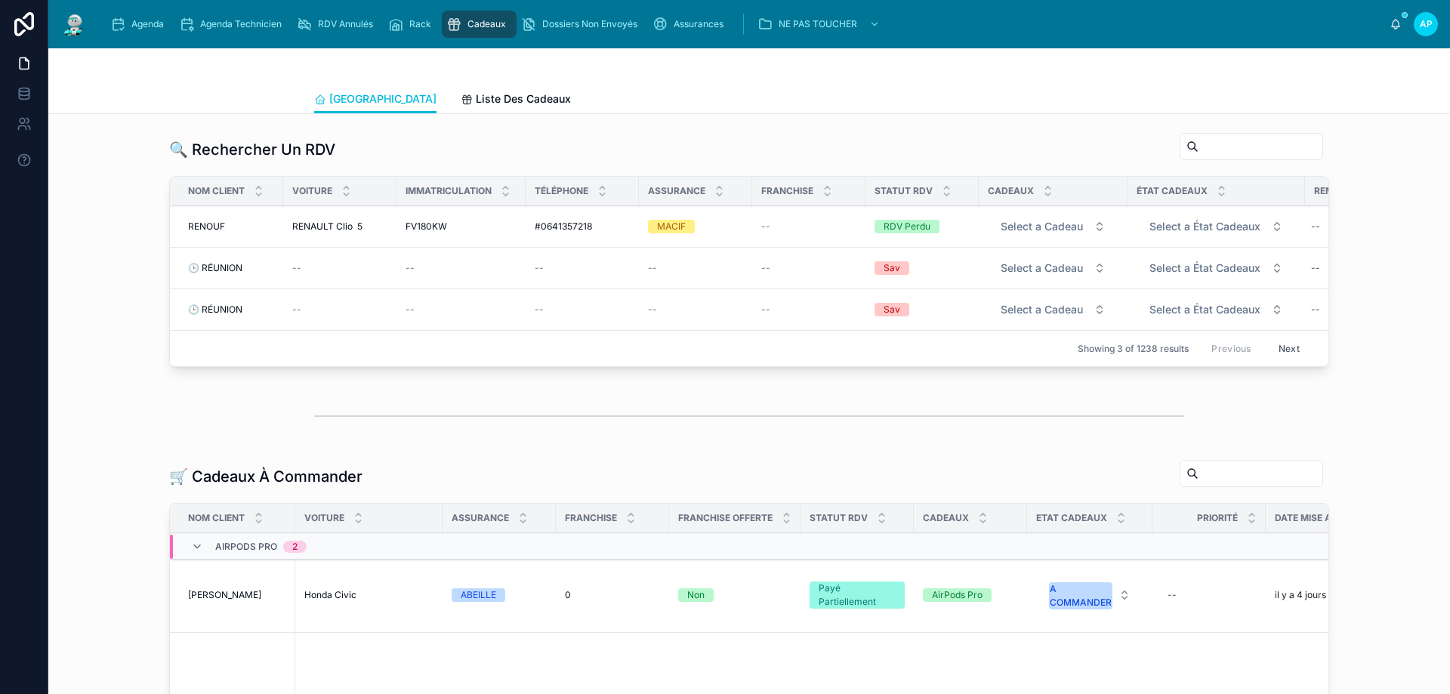
click at [476, 105] on span "Liste Des Cadeaux" at bounding box center [523, 98] width 95 height 15
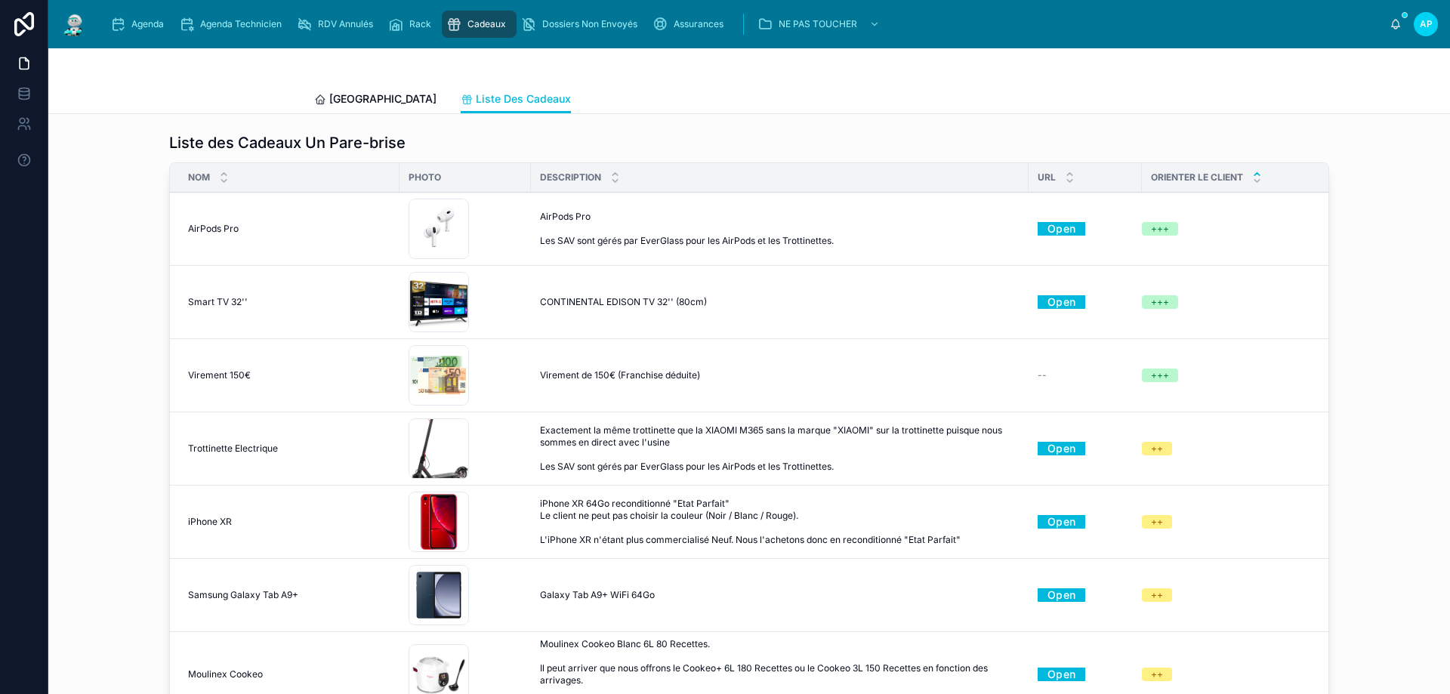
click at [1058, 301] on link "Open" at bounding box center [1062, 301] width 48 height 23
